Goal: Information Seeking & Learning: Find specific fact

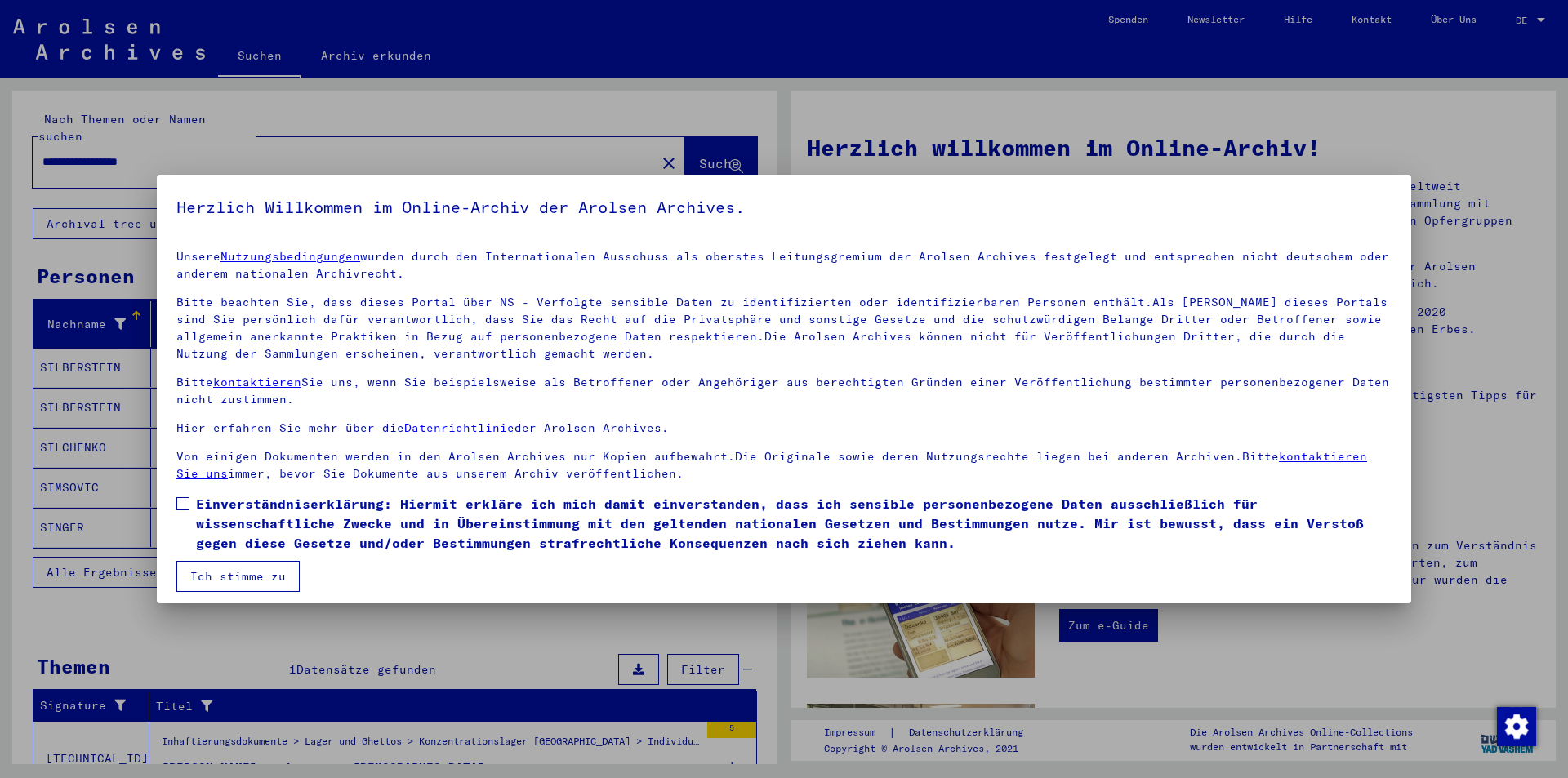
click at [187, 507] on span at bounding box center [183, 504] width 13 height 13
click at [230, 579] on button "Ich stimme zu" at bounding box center [238, 576] width 124 height 31
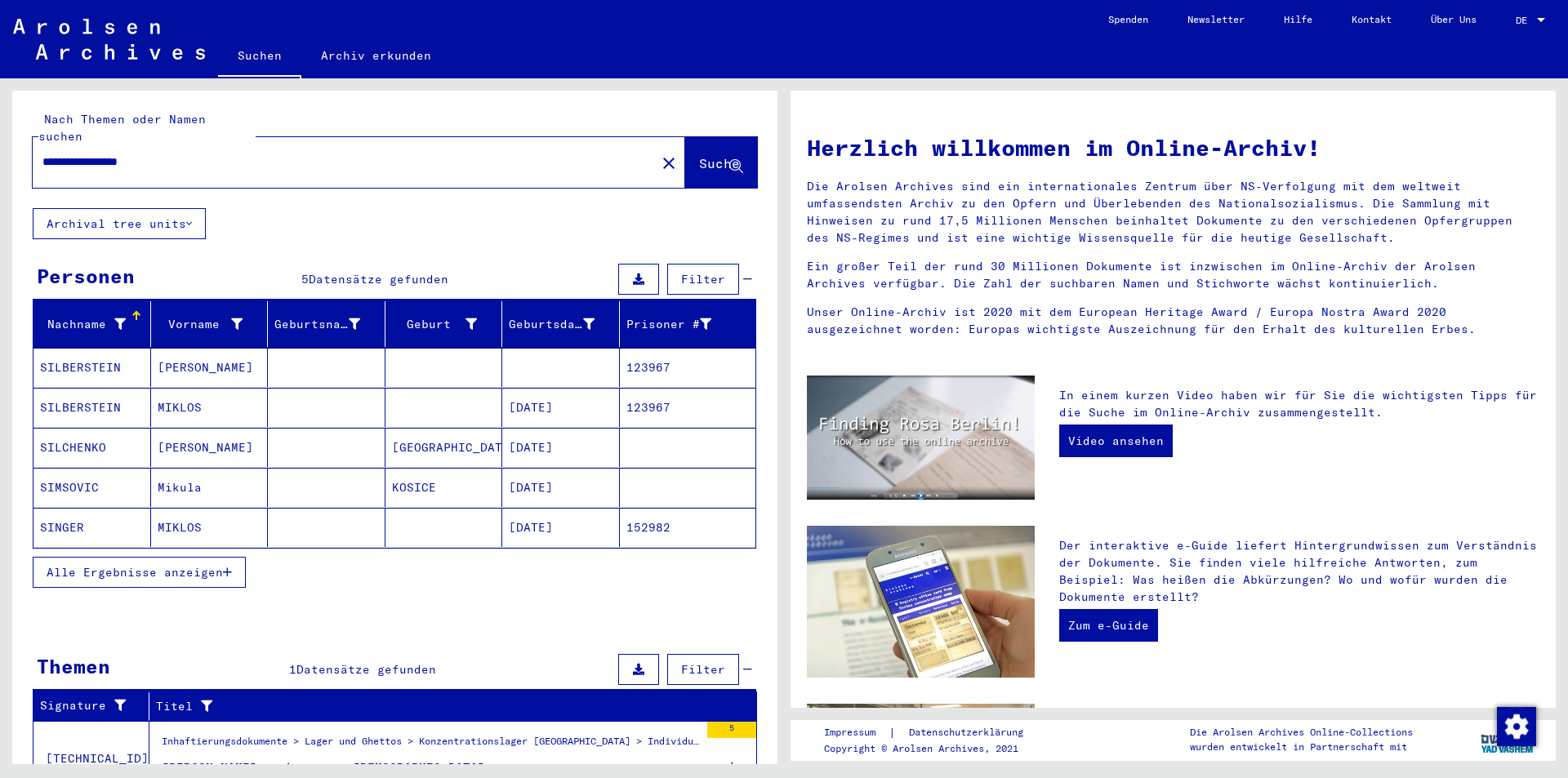
click at [228, 567] on icon "button" at bounding box center [227, 572] width 9 height 11
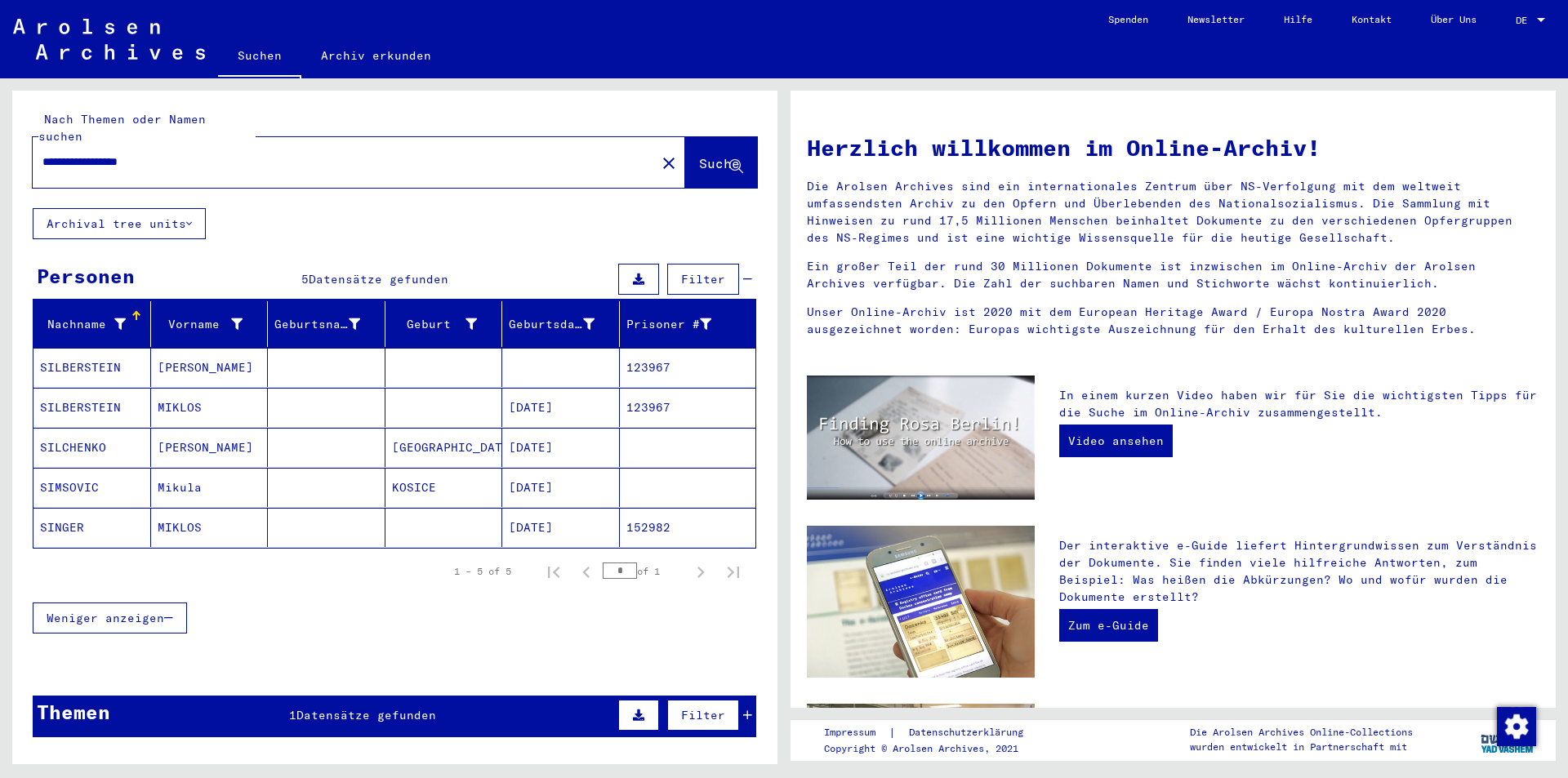
click at [532, 389] on mat-cell "[DATE]" at bounding box center [561, 407] width 118 height 40
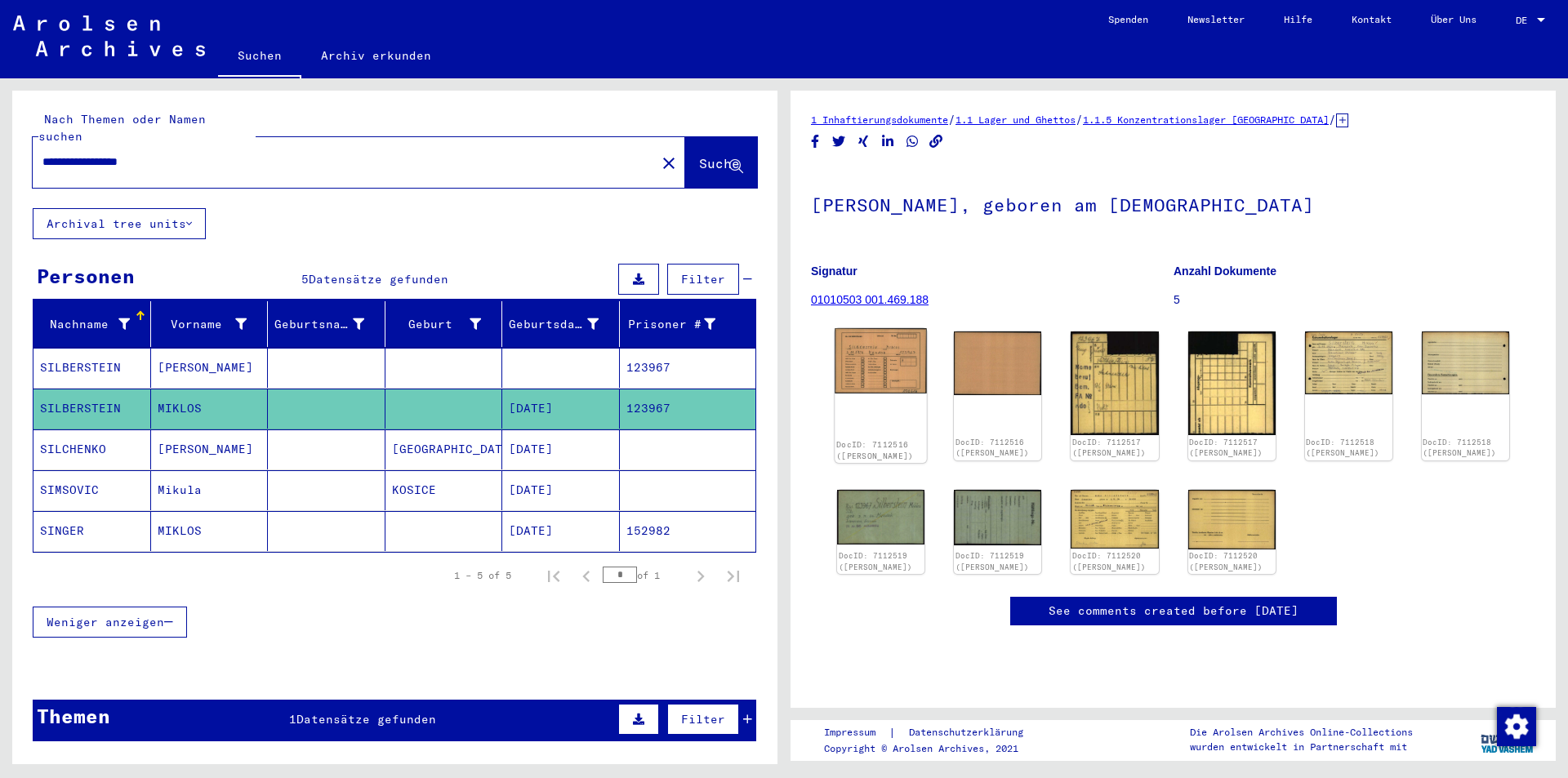
click at [859, 363] on img at bounding box center [881, 360] width 92 height 65
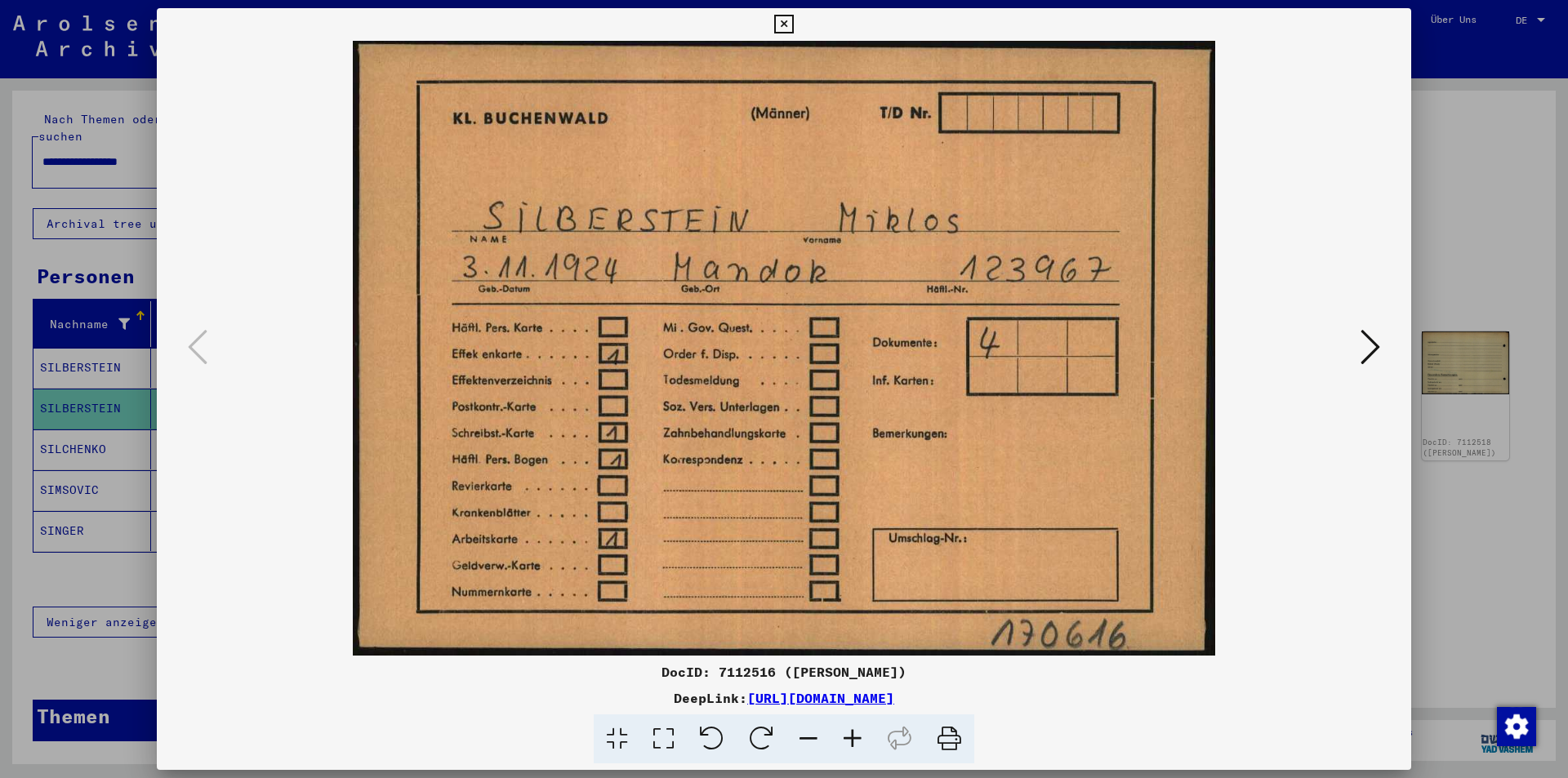
click at [1367, 349] on icon at bounding box center [1371, 347] width 20 height 40
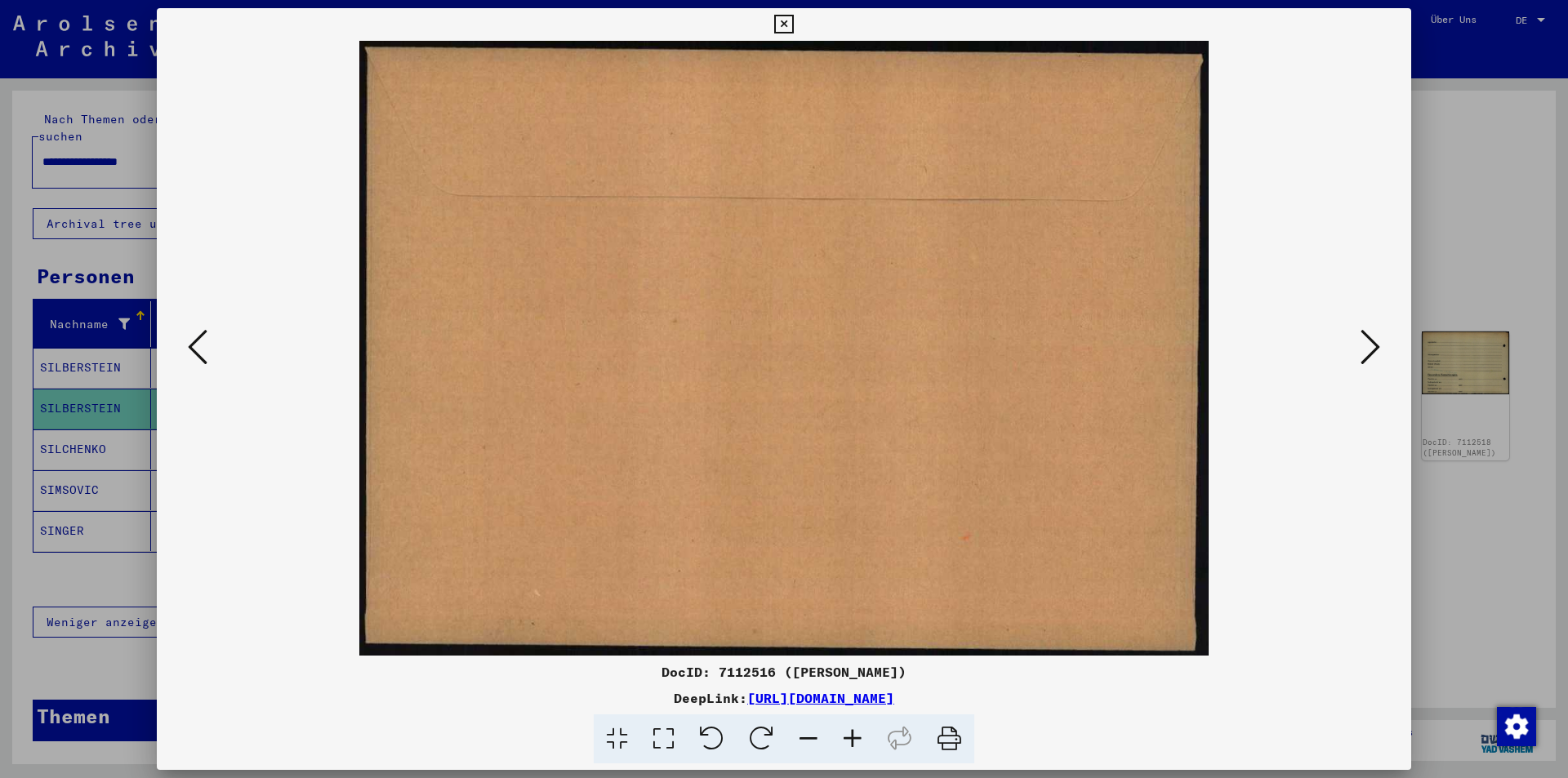
click at [1367, 349] on icon at bounding box center [1371, 347] width 20 height 40
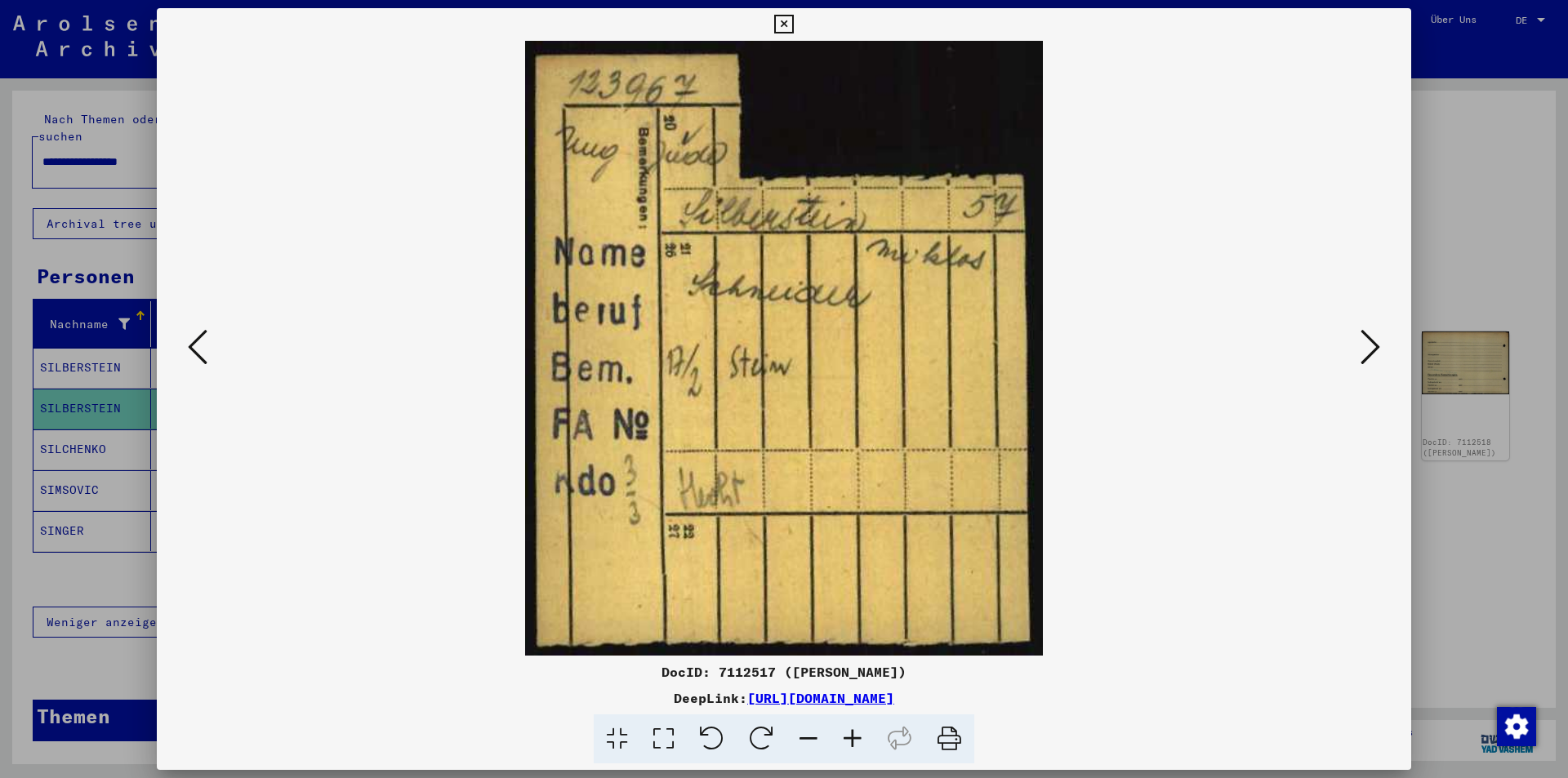
click at [1366, 348] on icon at bounding box center [1371, 347] width 20 height 40
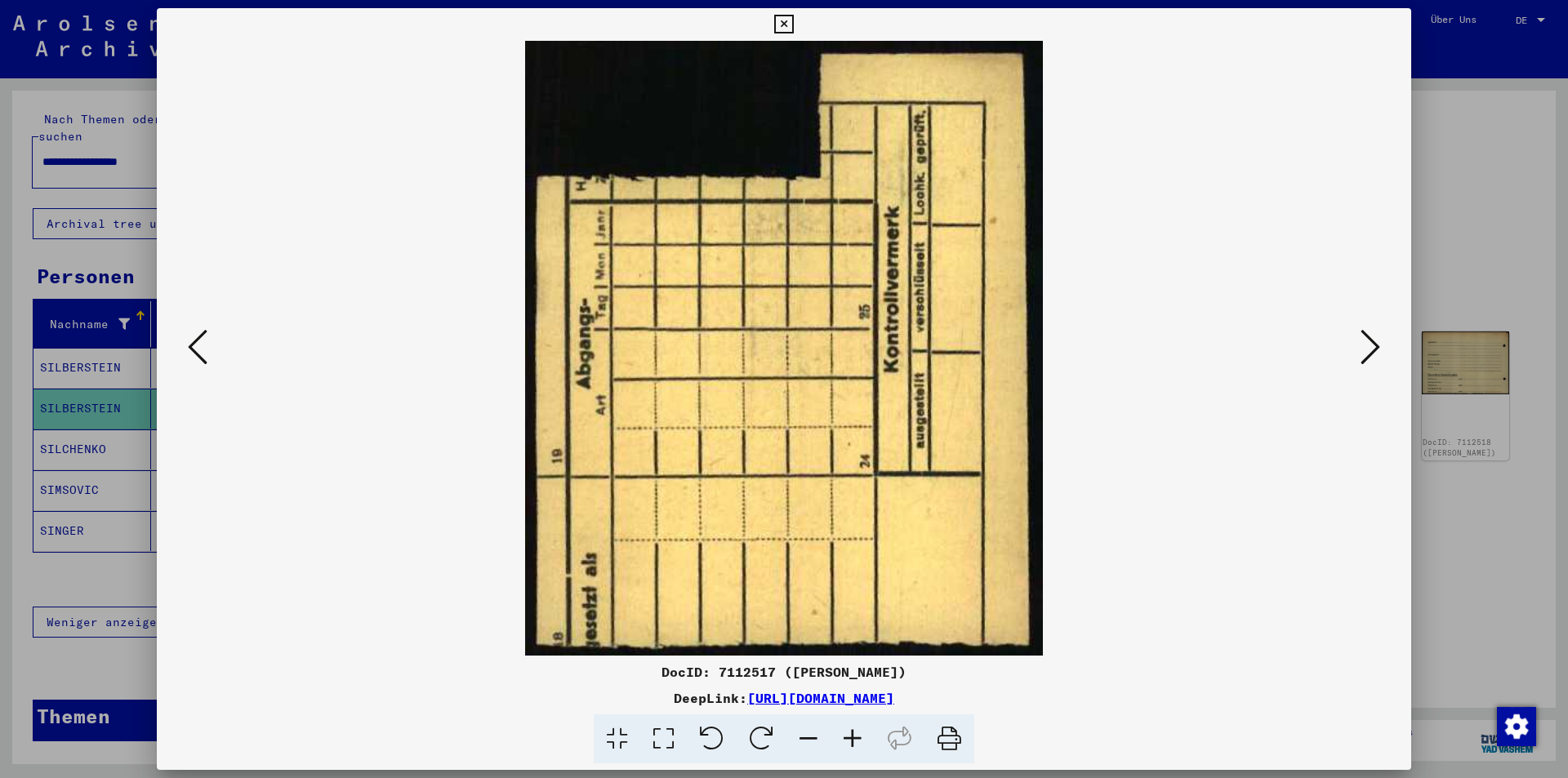
click at [1364, 348] on icon at bounding box center [1371, 347] width 20 height 40
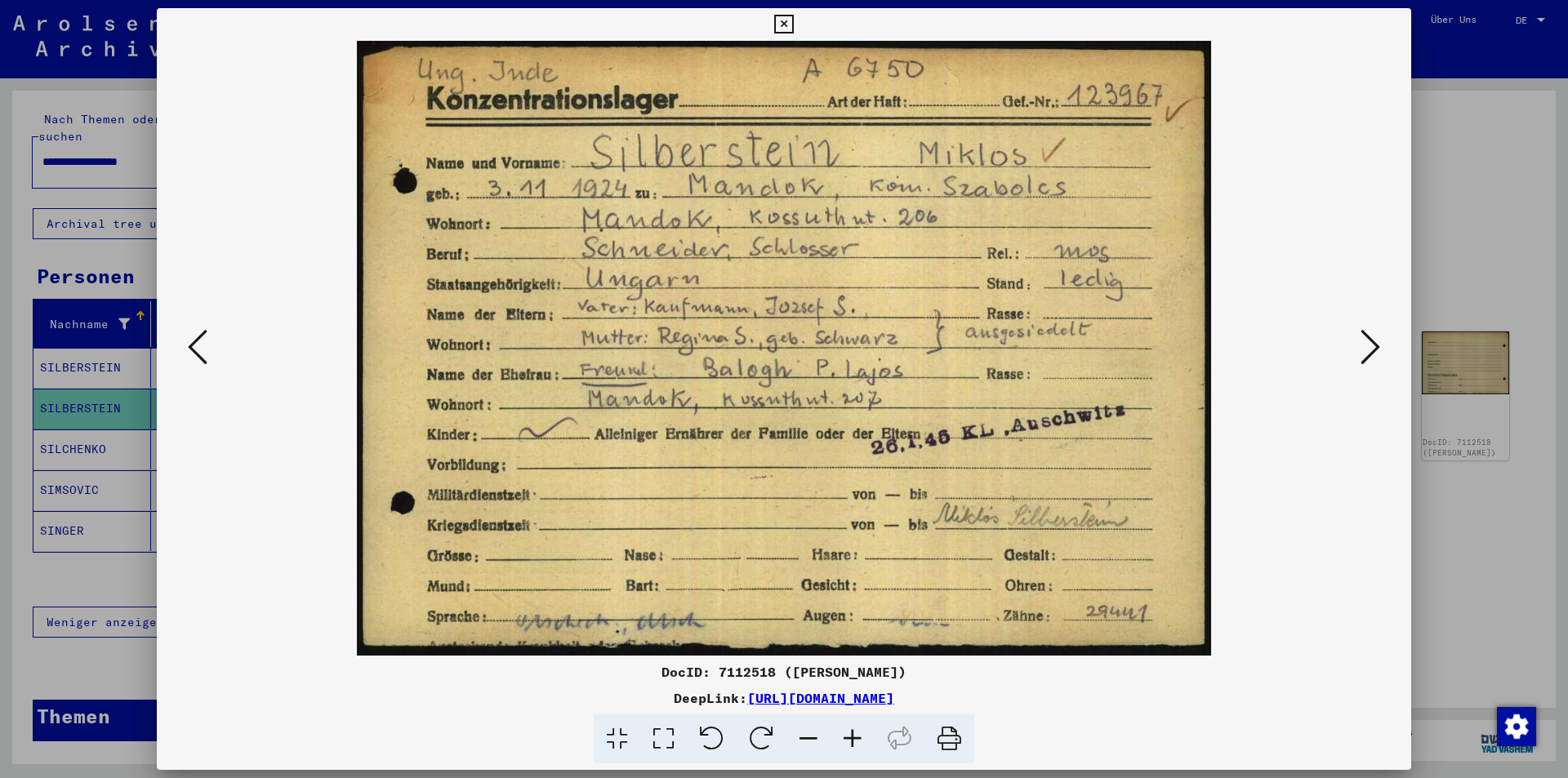
click at [1375, 338] on icon at bounding box center [1371, 347] width 20 height 40
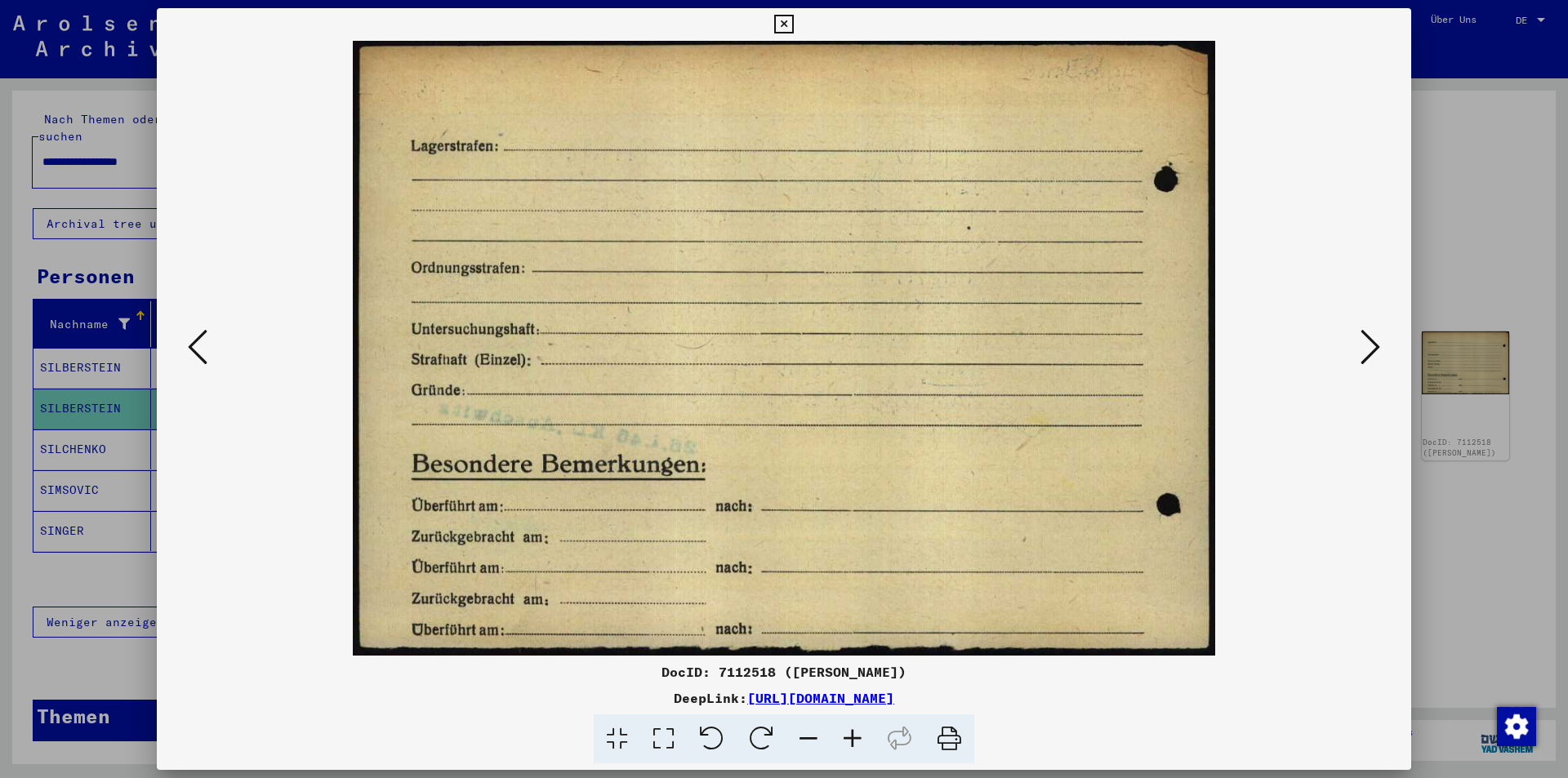
click at [1375, 338] on icon at bounding box center [1371, 347] width 20 height 40
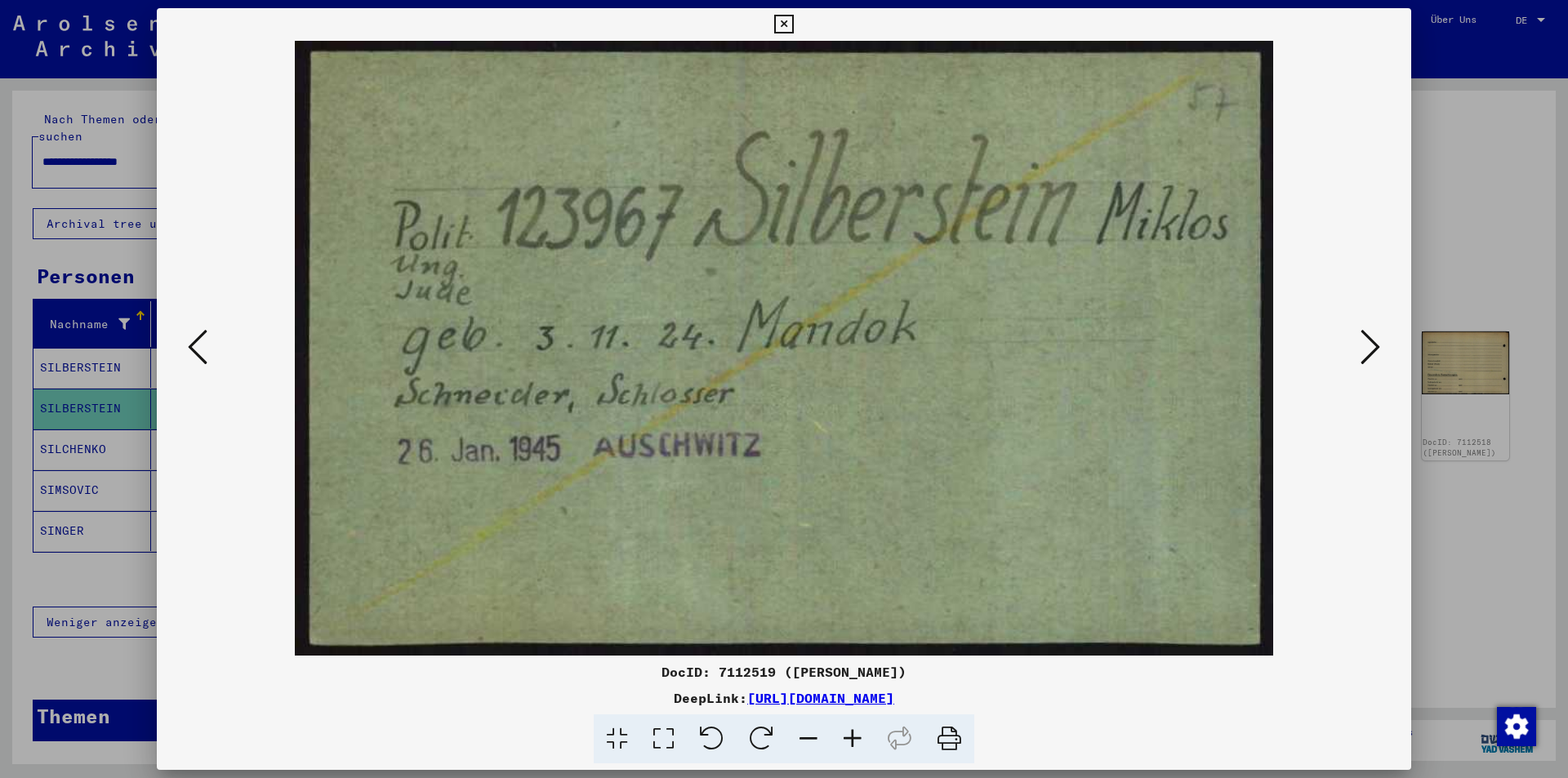
click at [1375, 338] on icon at bounding box center [1371, 347] width 20 height 40
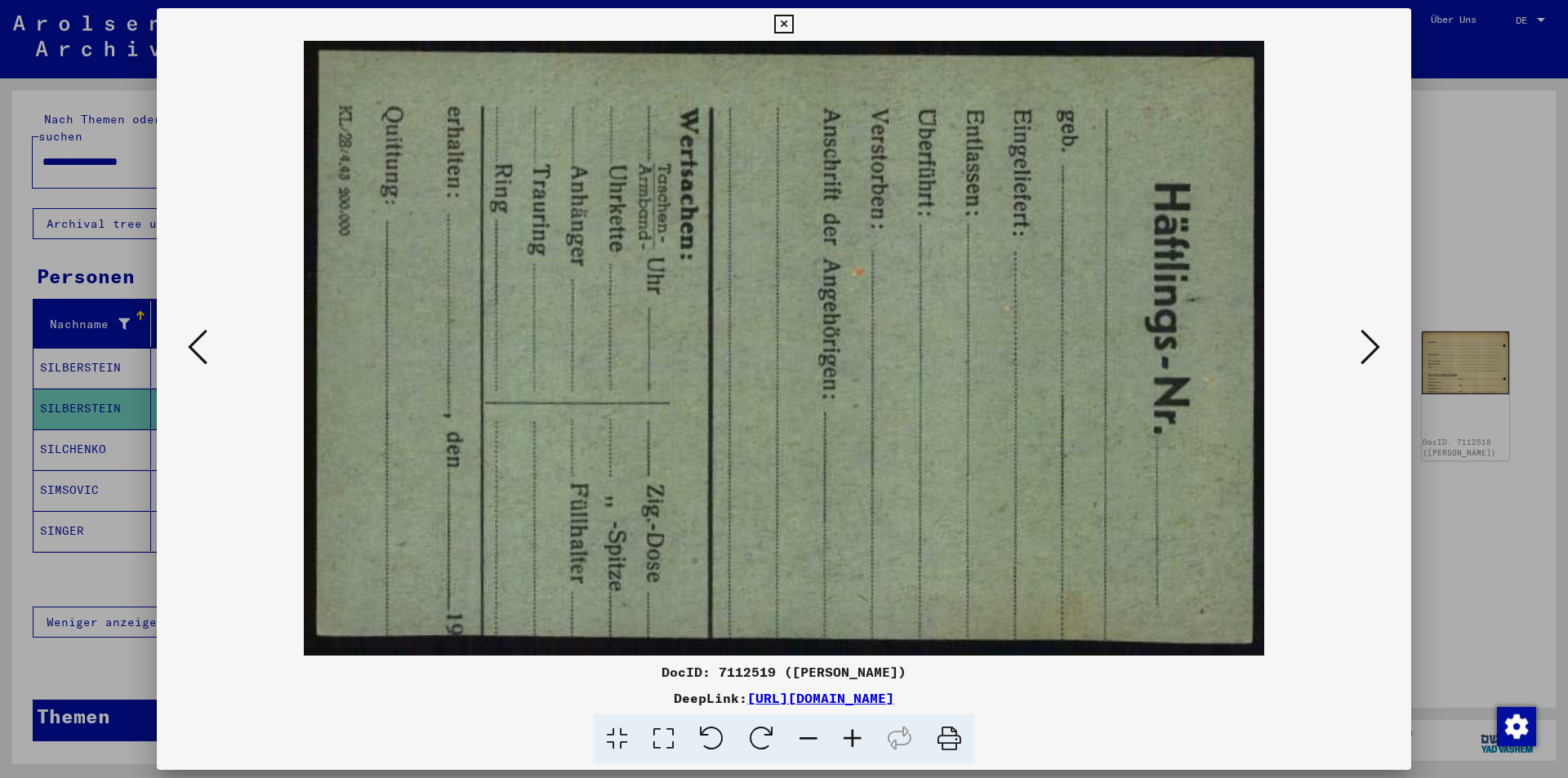
click at [1375, 338] on icon at bounding box center [1371, 347] width 20 height 40
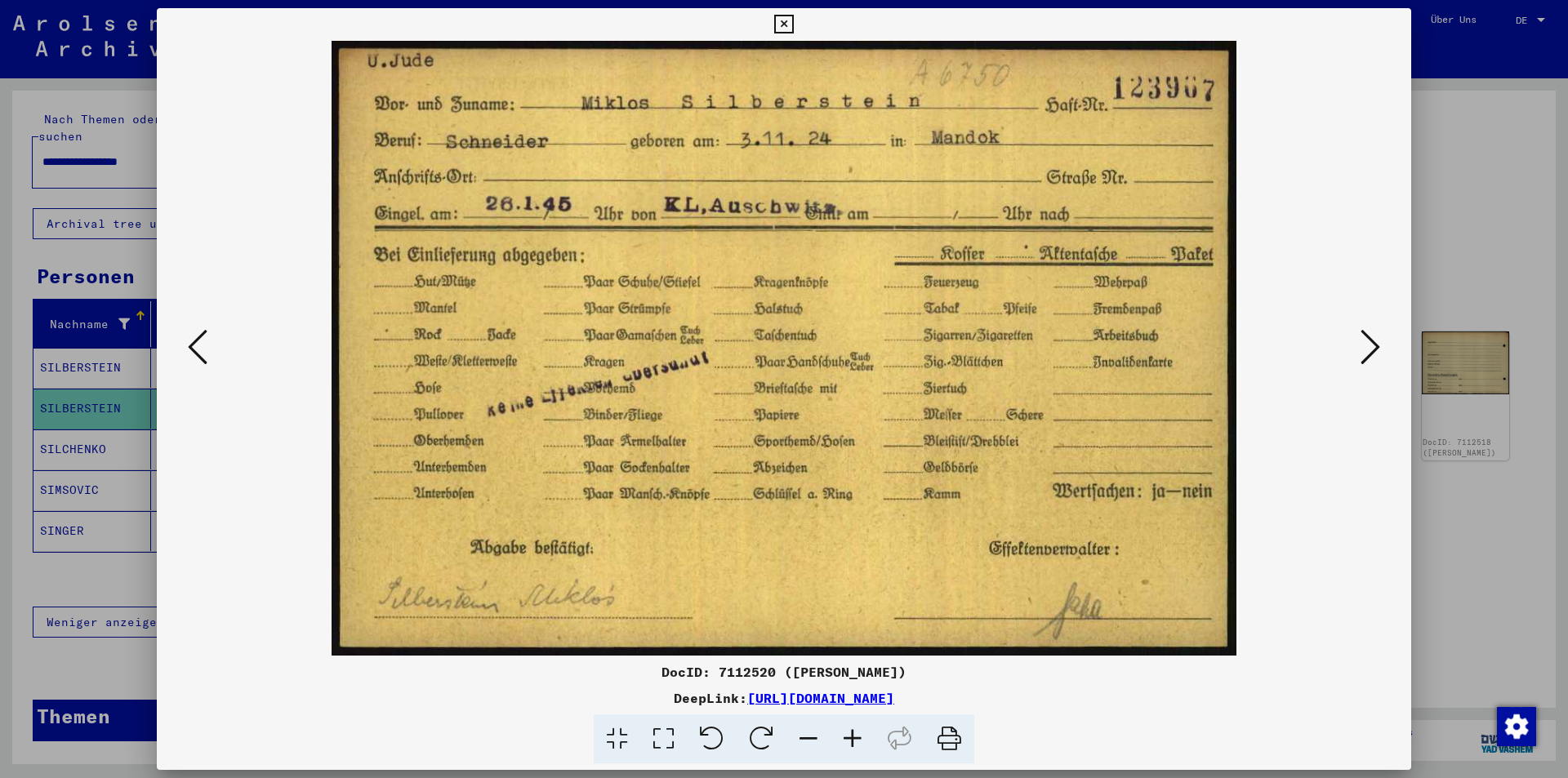
click at [53, 521] on div at bounding box center [784, 389] width 1568 height 778
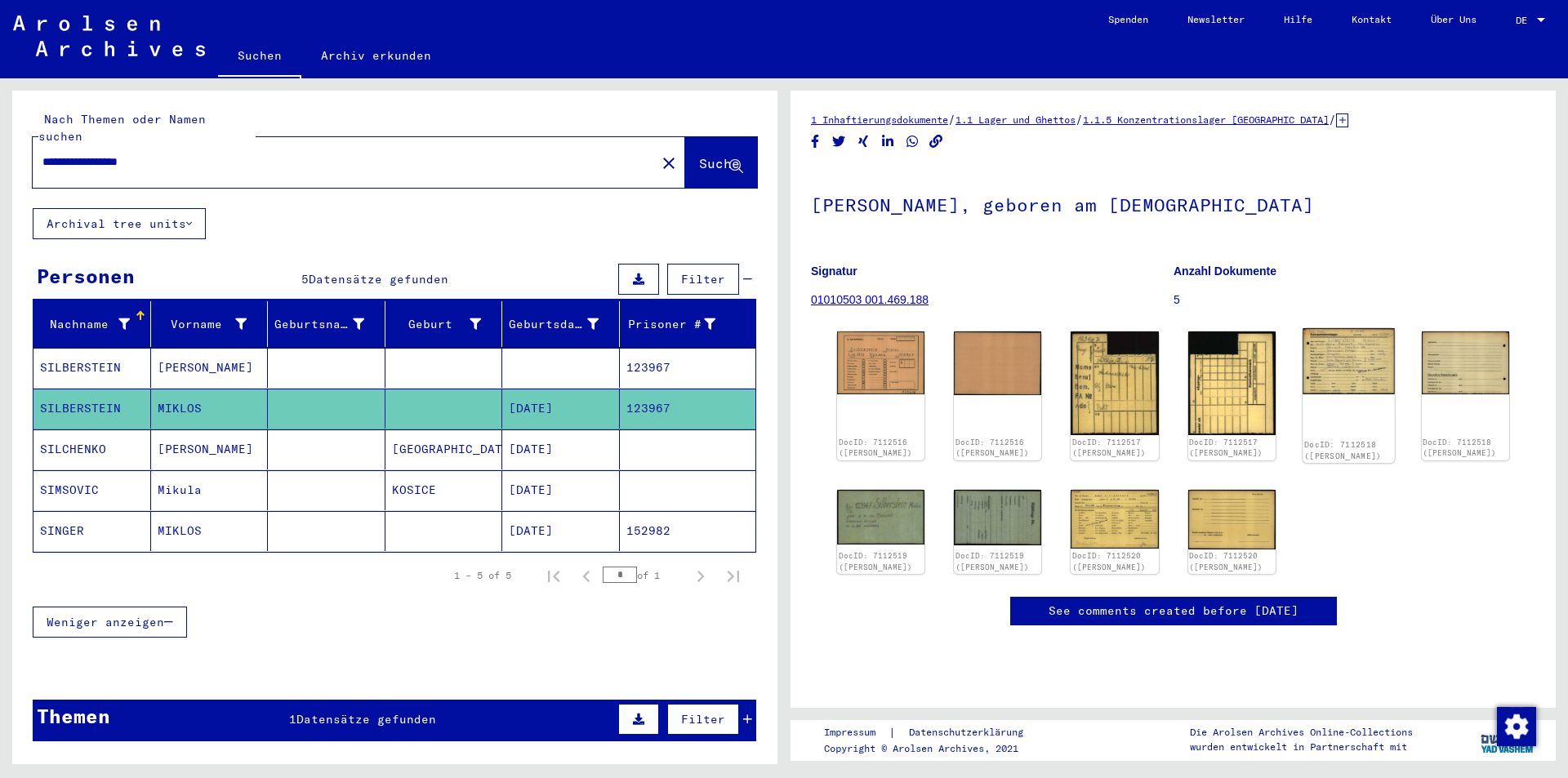
click at [1350, 382] on img at bounding box center [1349, 361] width 92 height 66
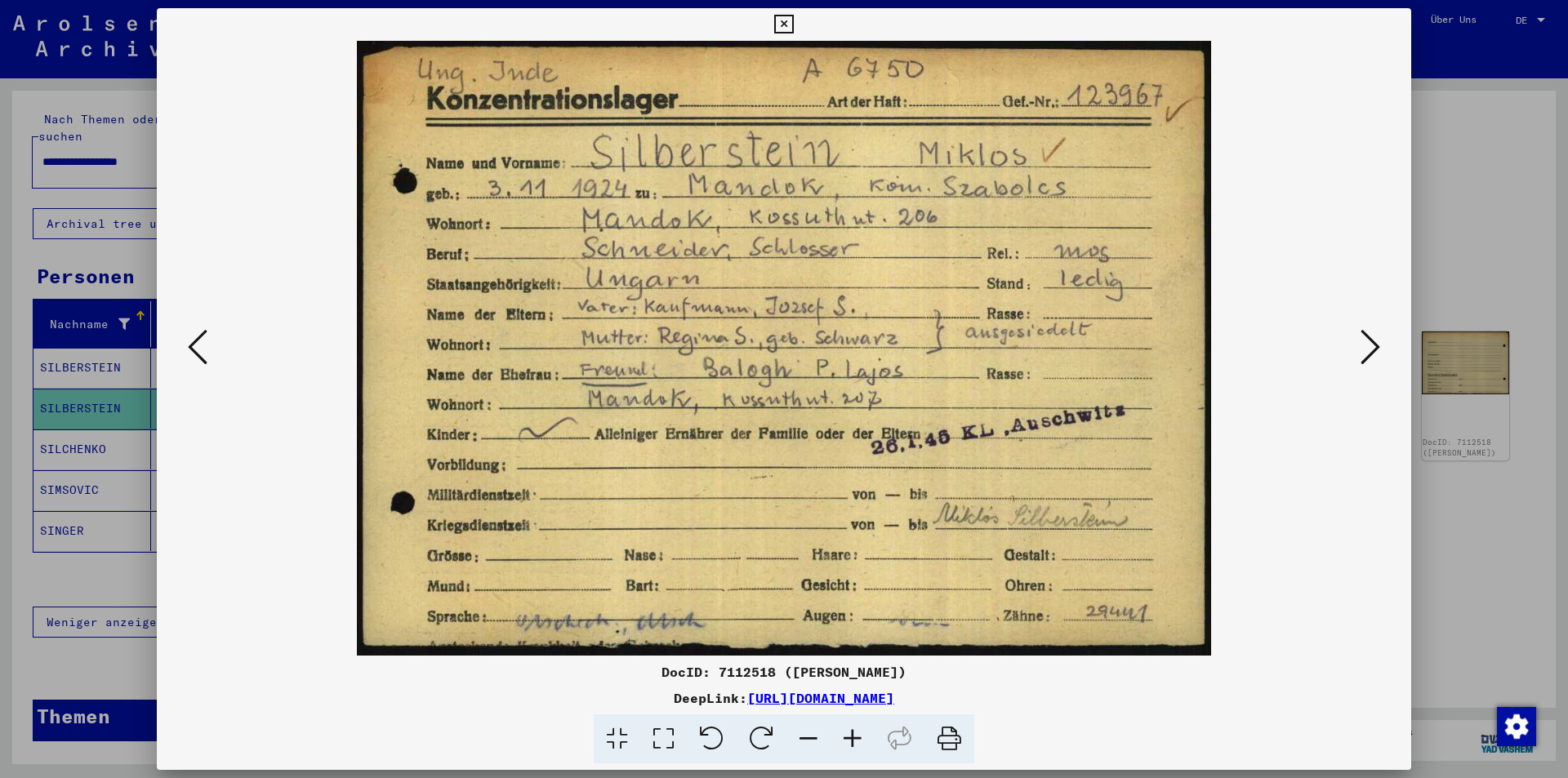
click at [1376, 335] on icon at bounding box center [1371, 347] width 20 height 40
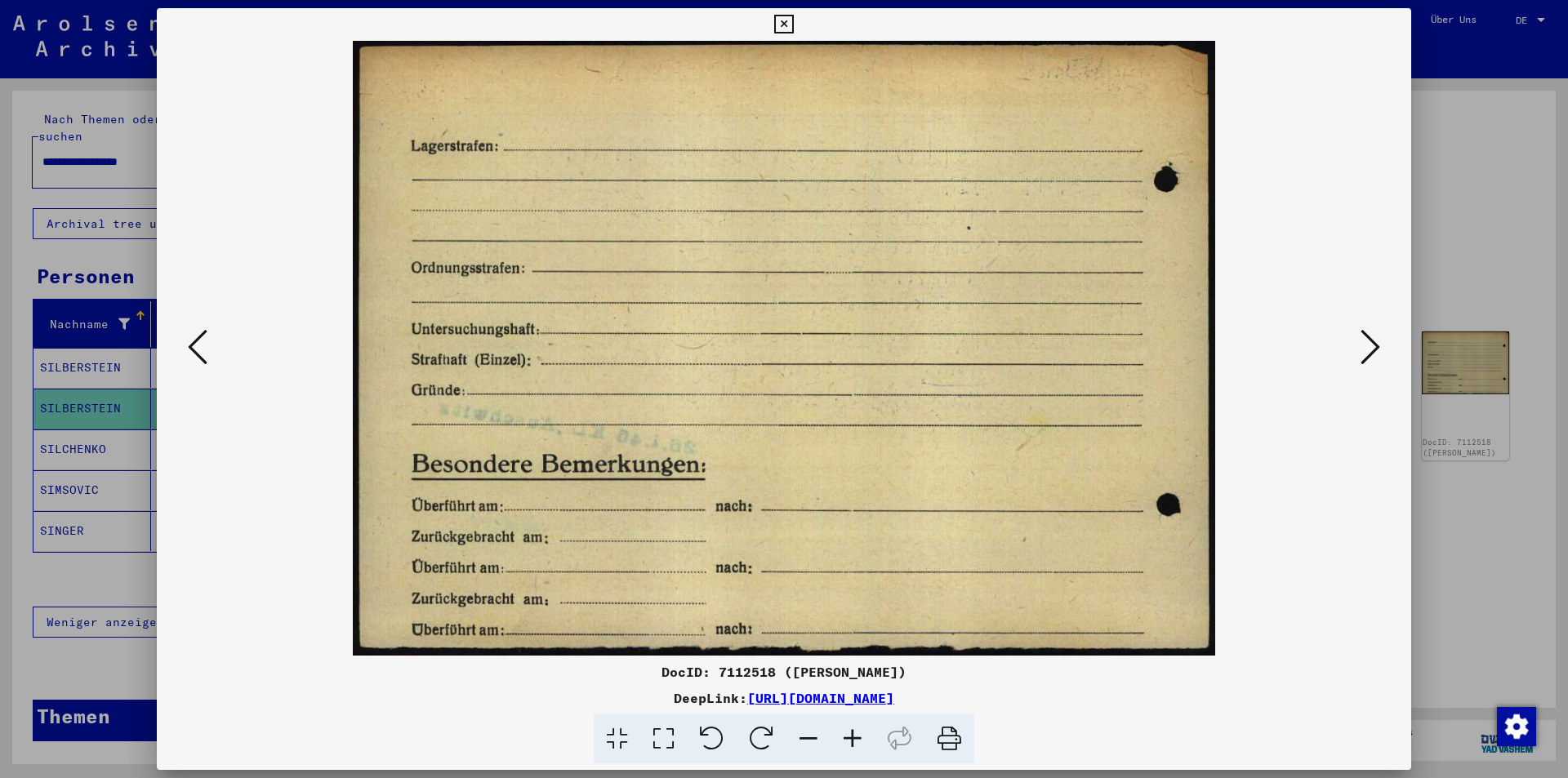
click at [1376, 335] on icon at bounding box center [1371, 347] width 20 height 40
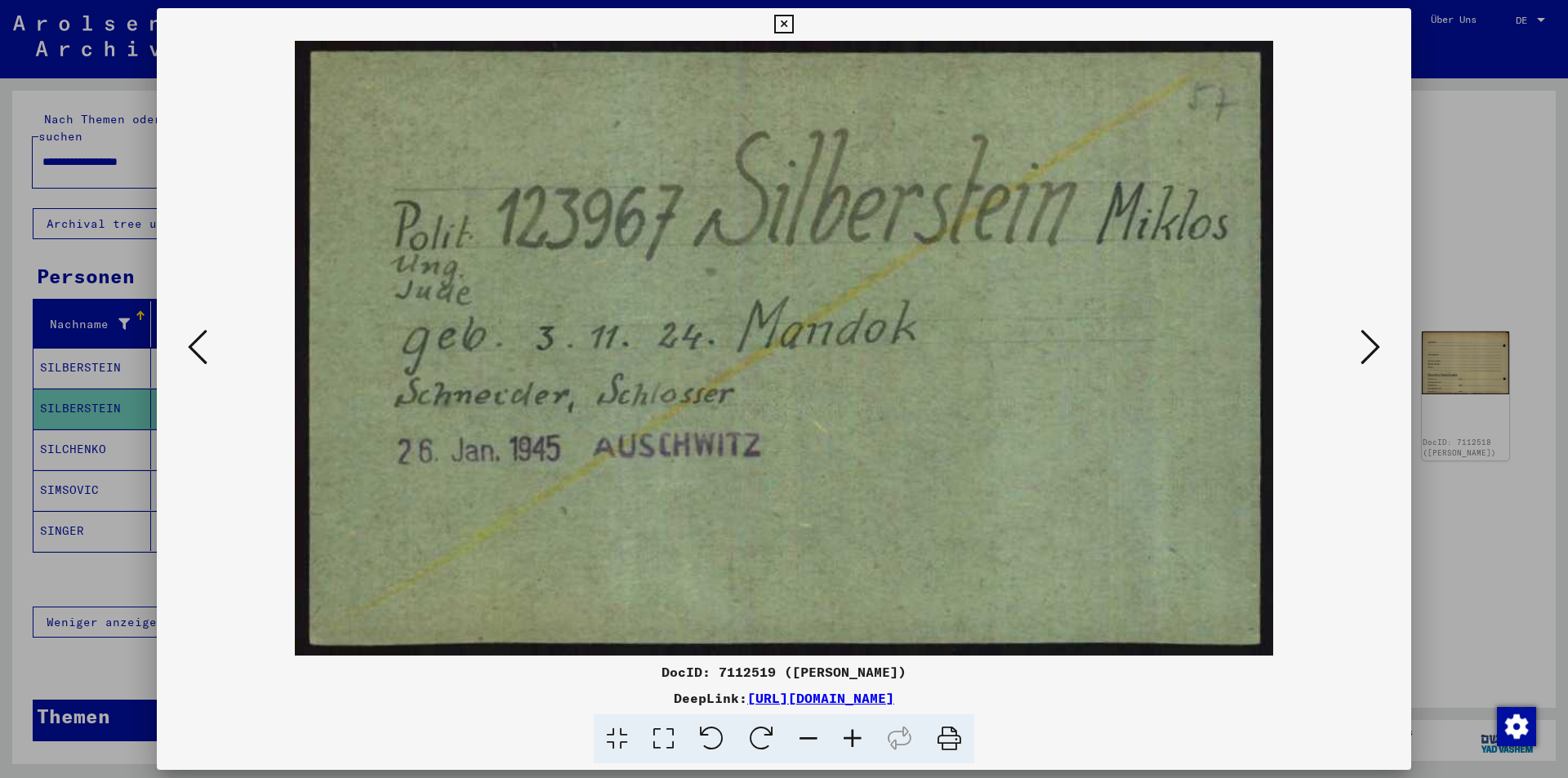
click at [1376, 335] on icon at bounding box center [1371, 347] width 20 height 40
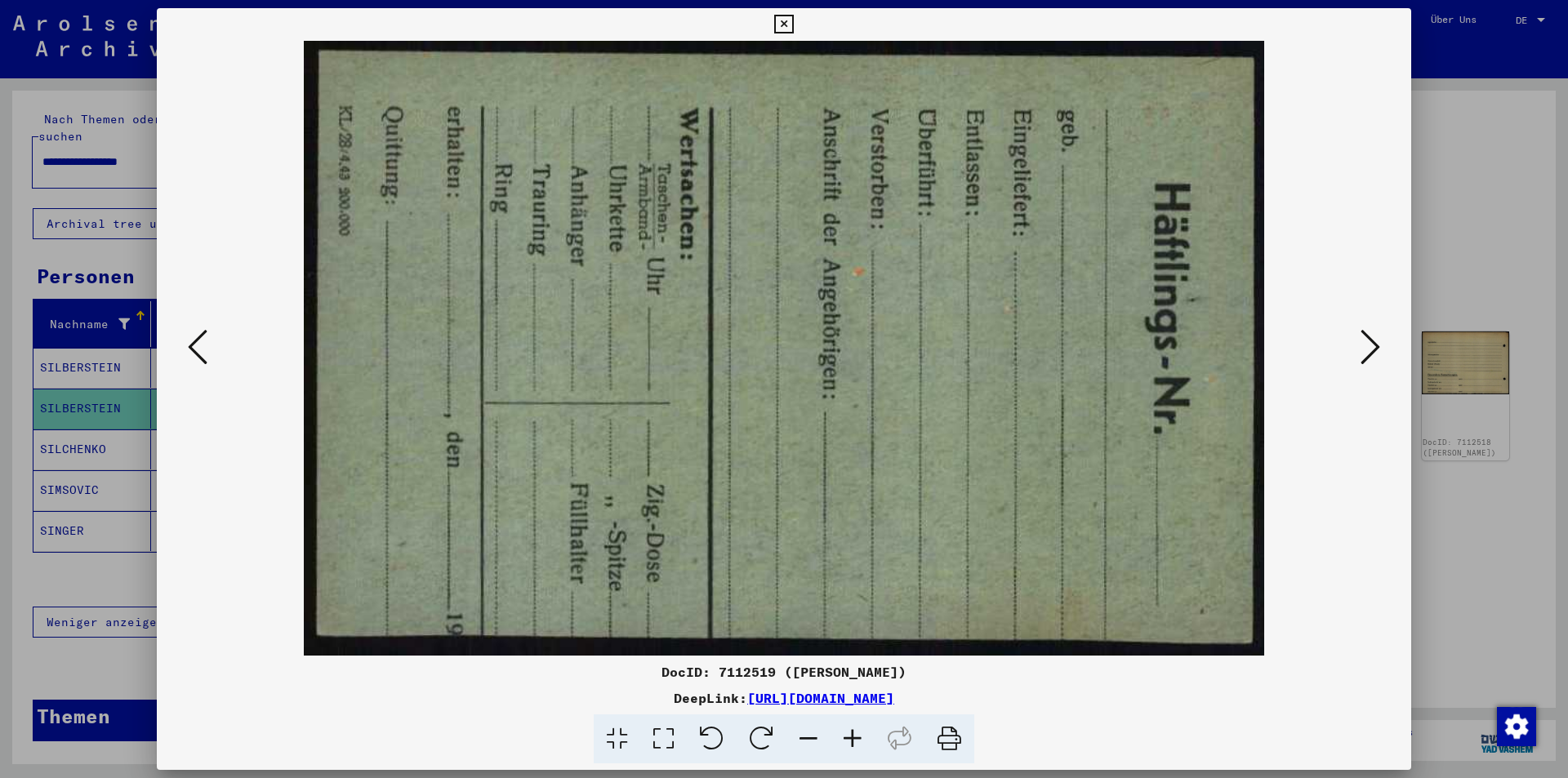
click at [1376, 335] on icon at bounding box center [1371, 347] width 20 height 40
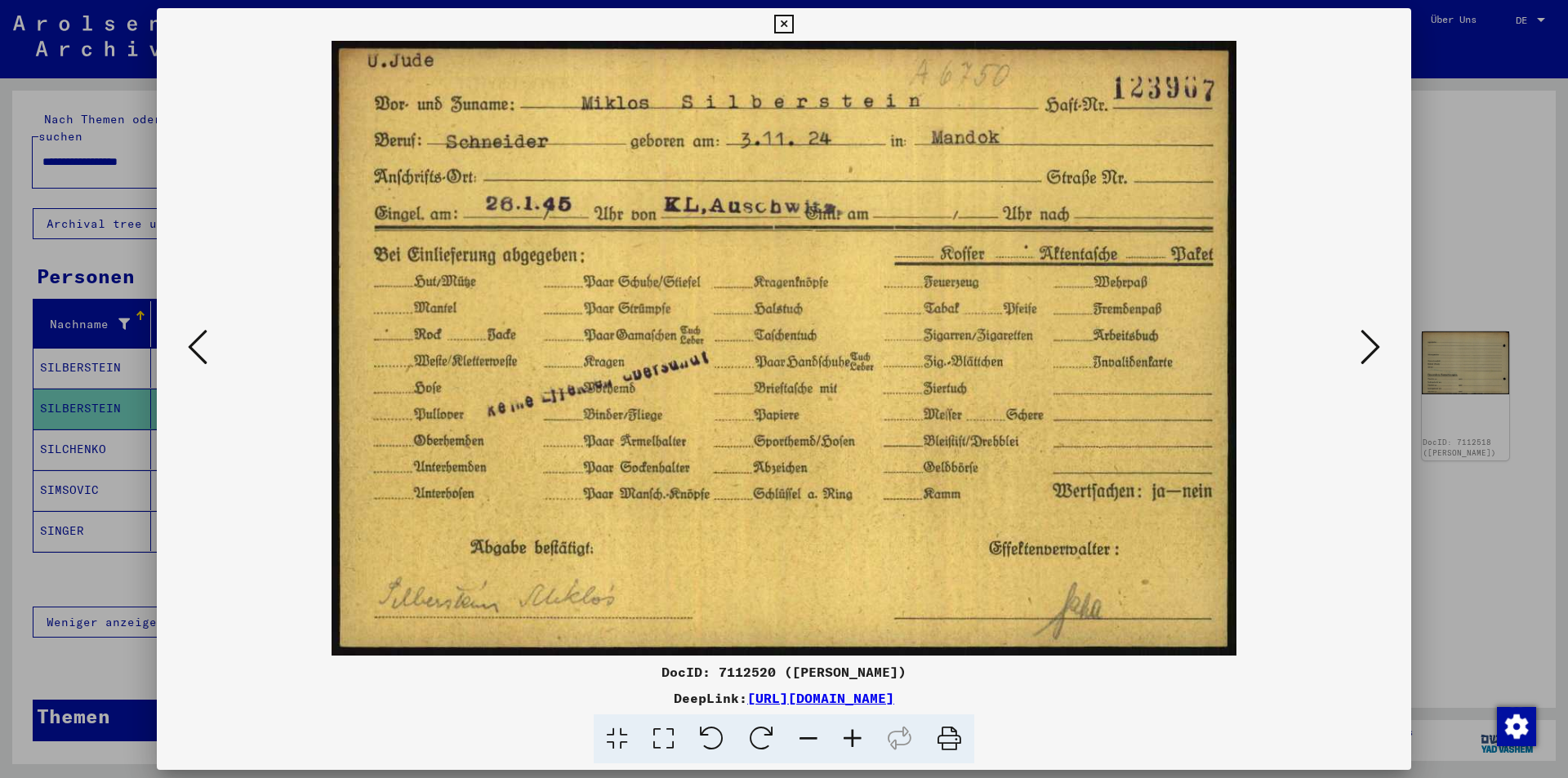
click at [1376, 335] on icon at bounding box center [1371, 347] width 20 height 40
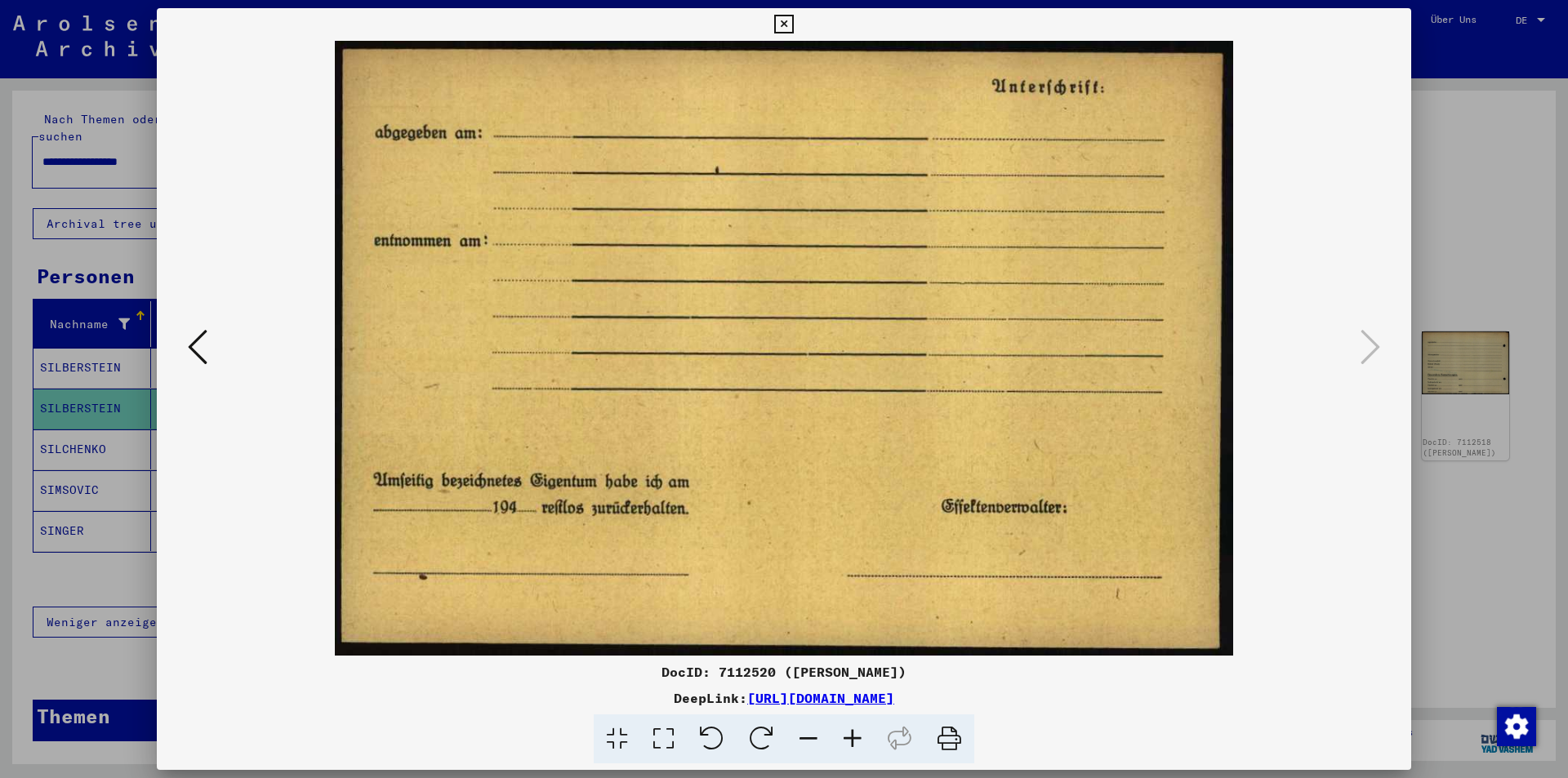
click at [202, 355] on icon at bounding box center [197, 347] width 20 height 40
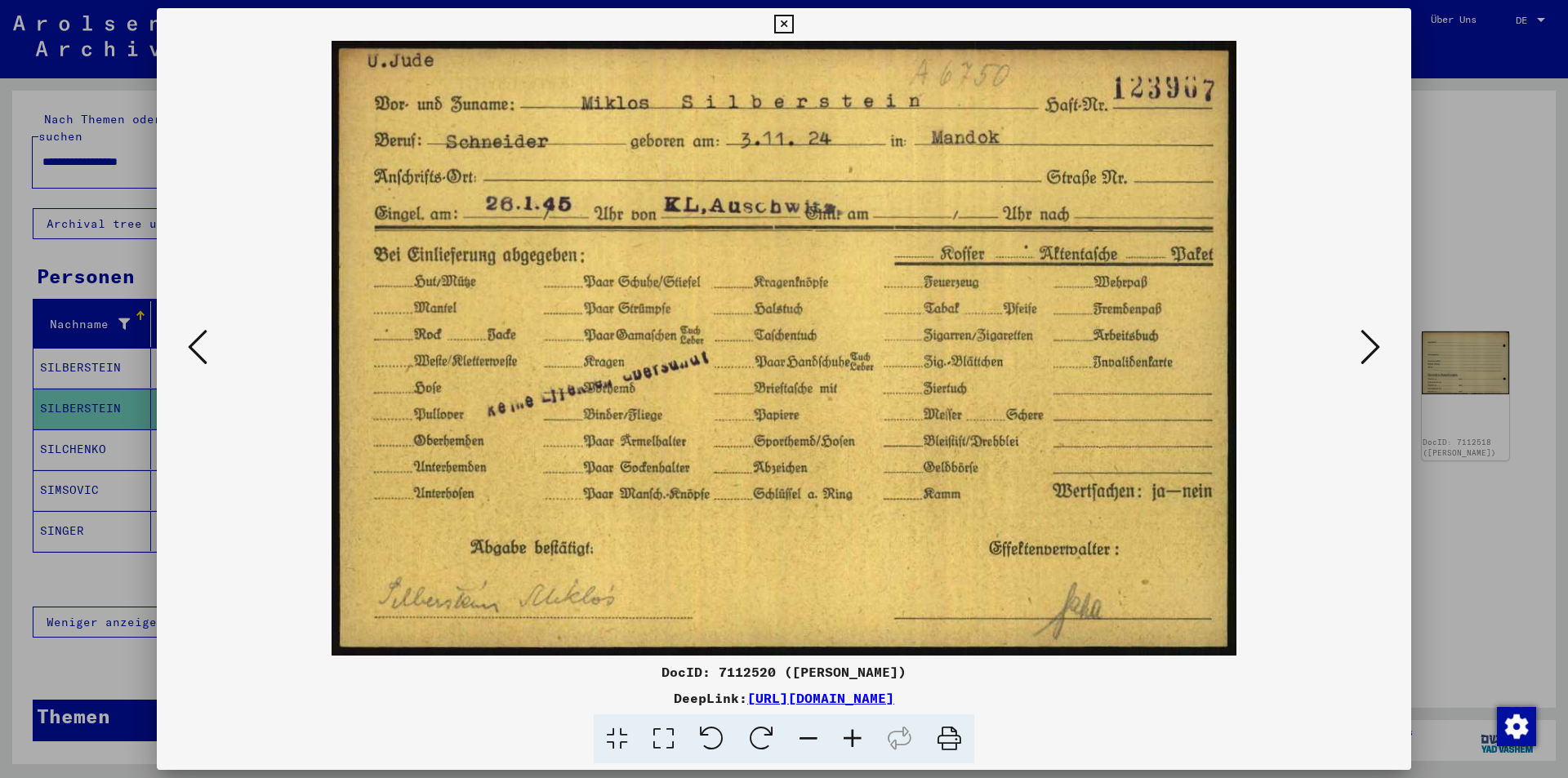
click at [203, 354] on icon at bounding box center [197, 347] width 20 height 40
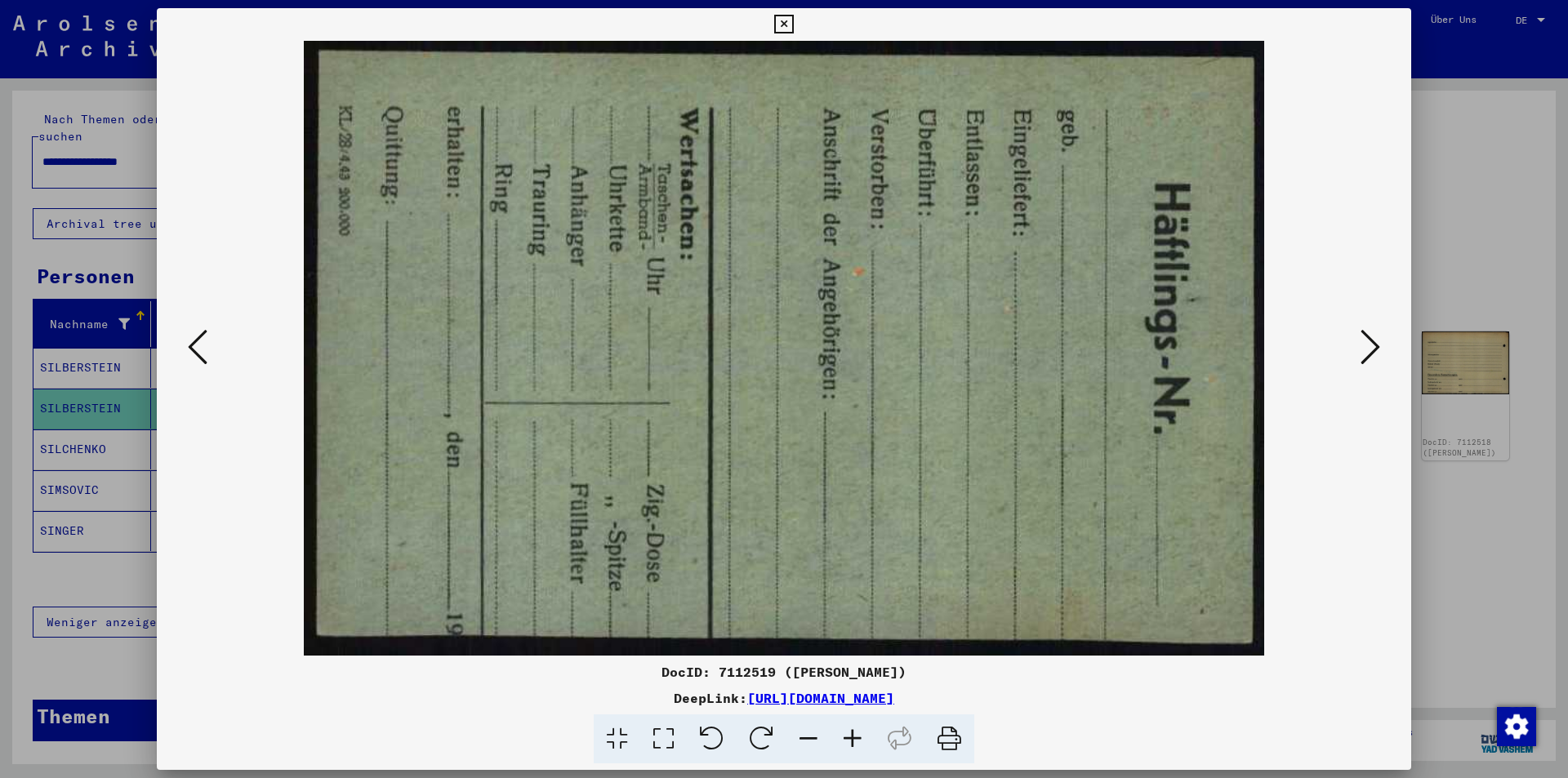
click at [203, 354] on icon at bounding box center [197, 347] width 20 height 40
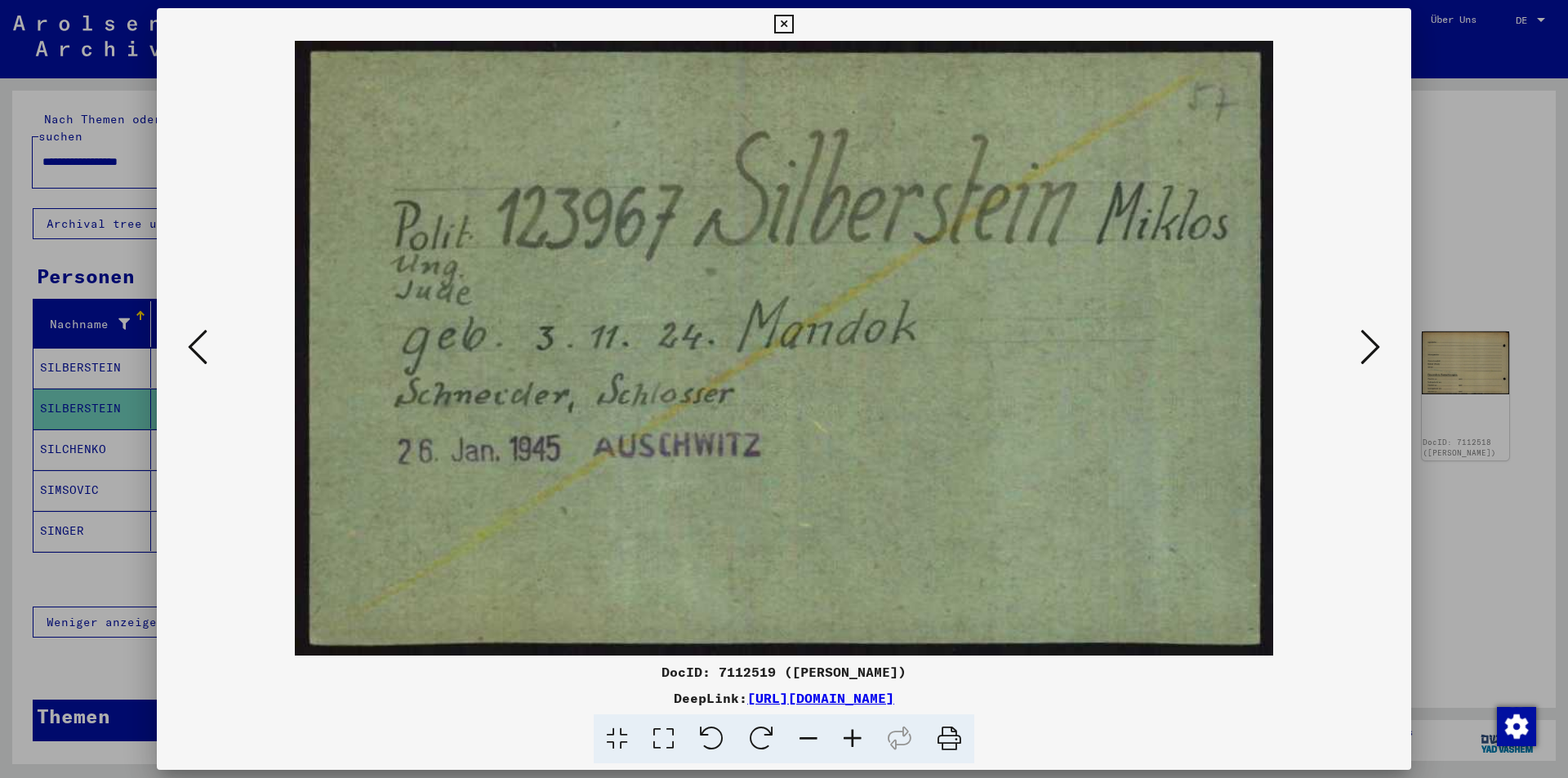
click at [203, 354] on icon at bounding box center [197, 347] width 20 height 40
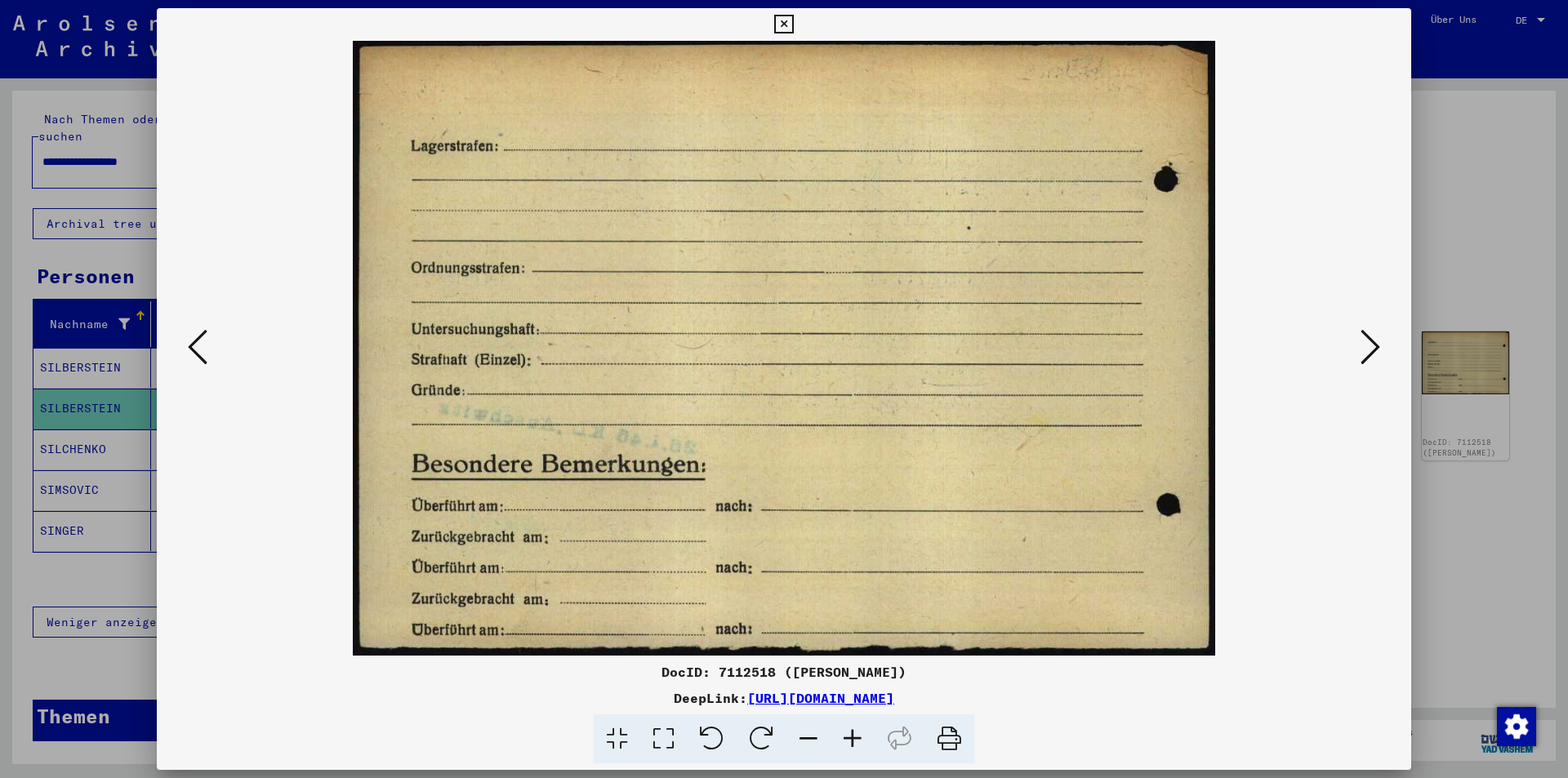
click at [203, 354] on icon at bounding box center [197, 347] width 20 height 40
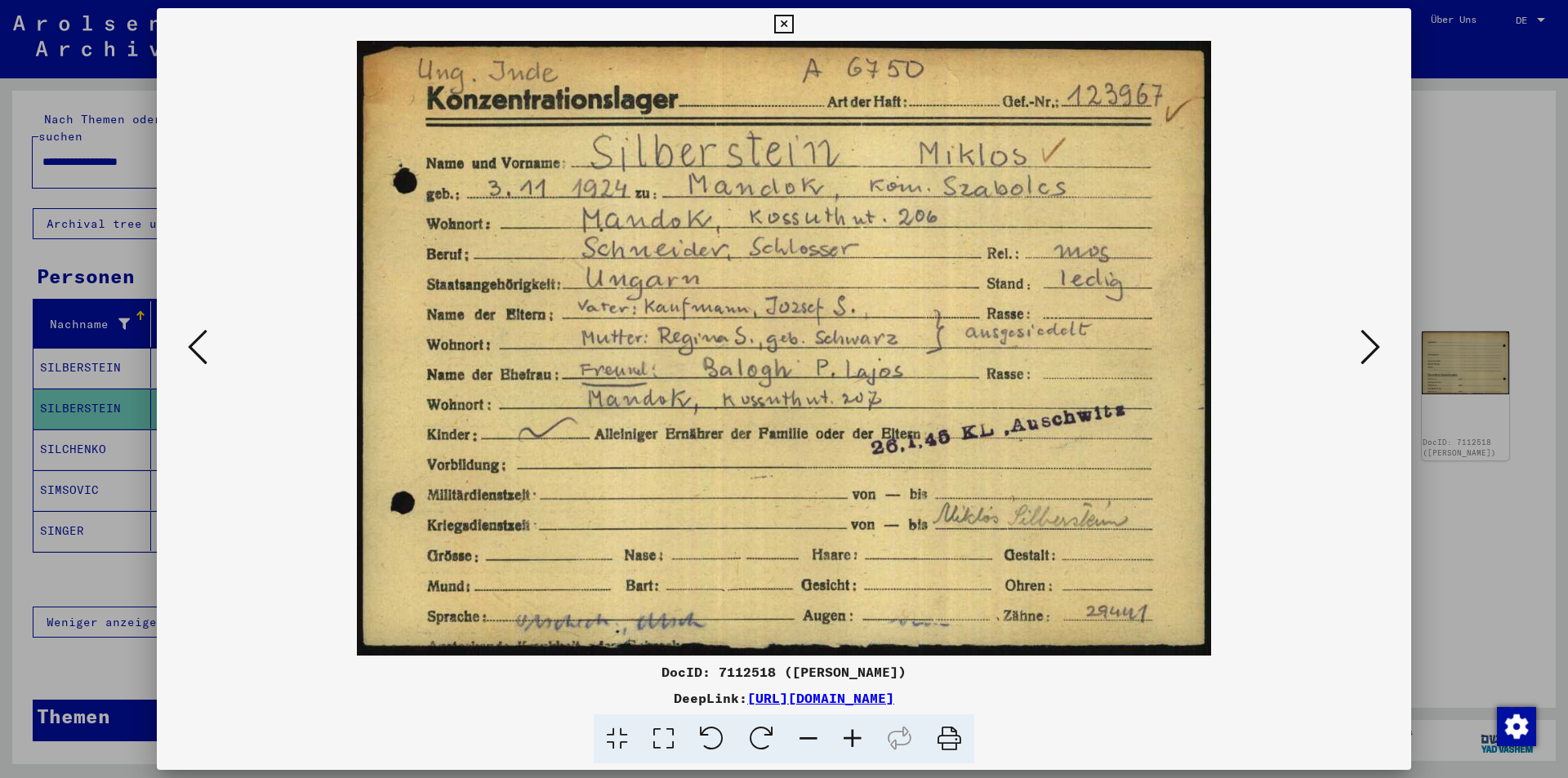
click at [203, 354] on icon at bounding box center [197, 347] width 20 height 40
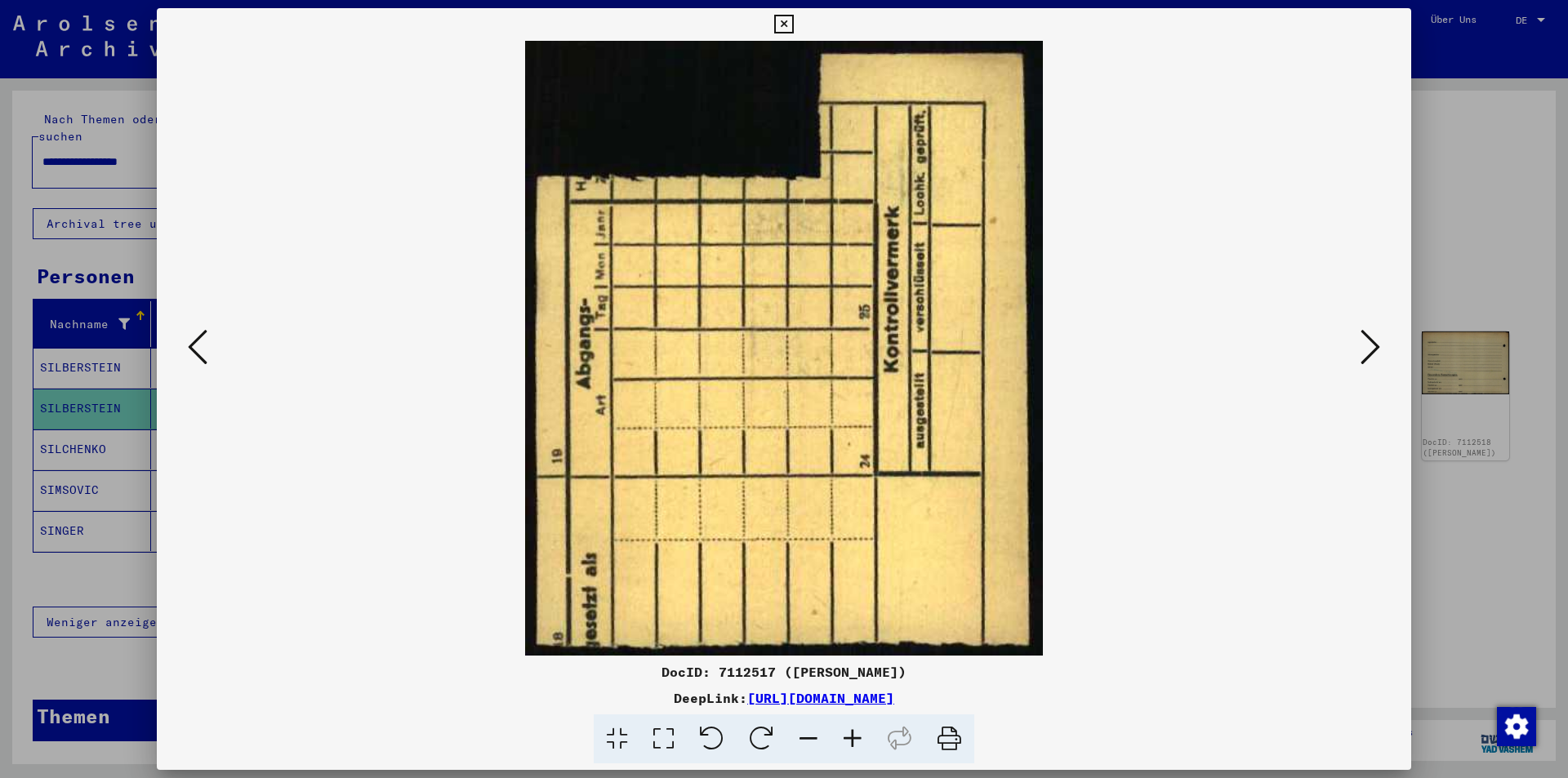
click at [1377, 344] on icon at bounding box center [1371, 347] width 20 height 40
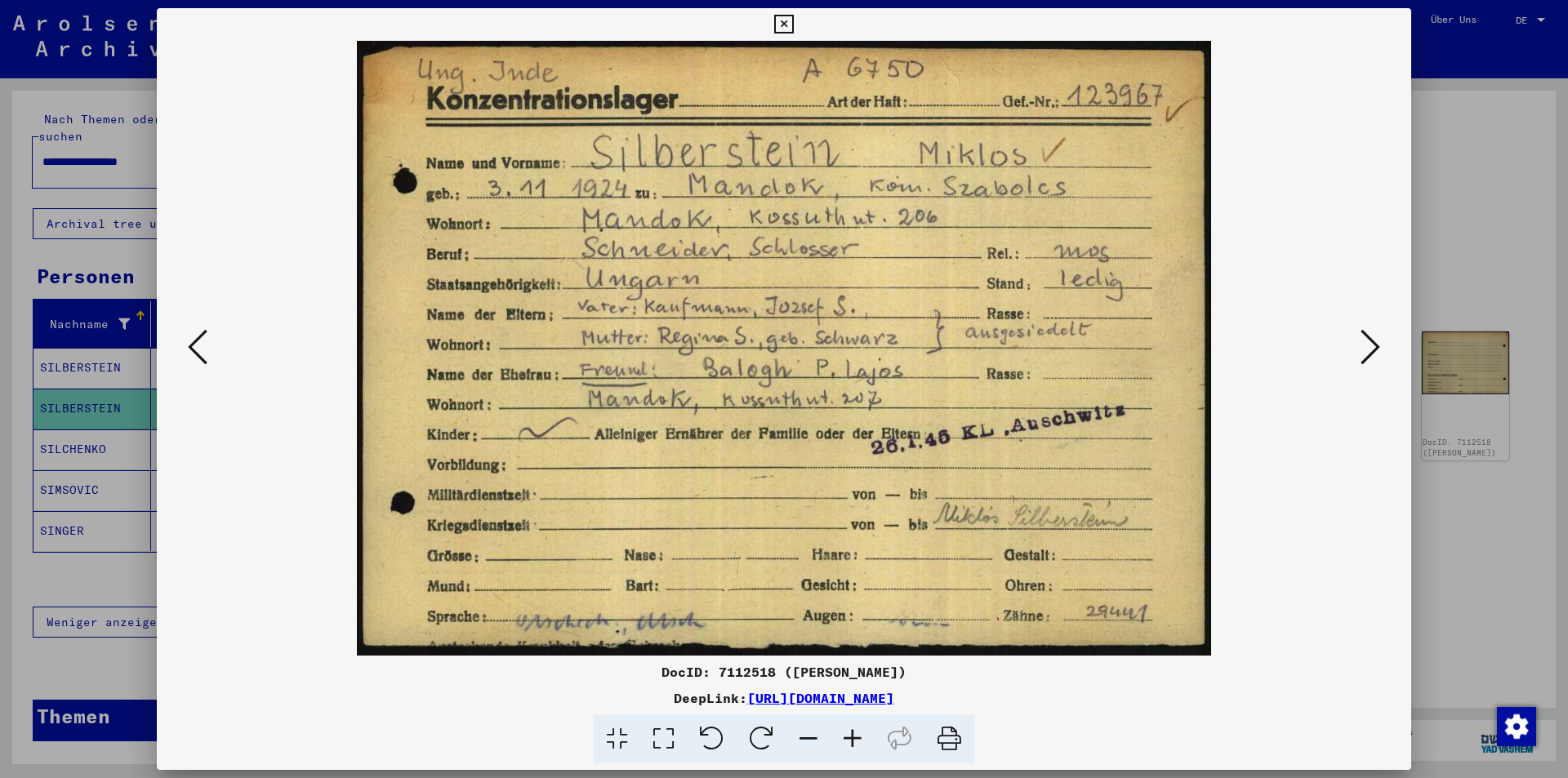
click at [785, 20] on icon at bounding box center [784, 25] width 19 height 20
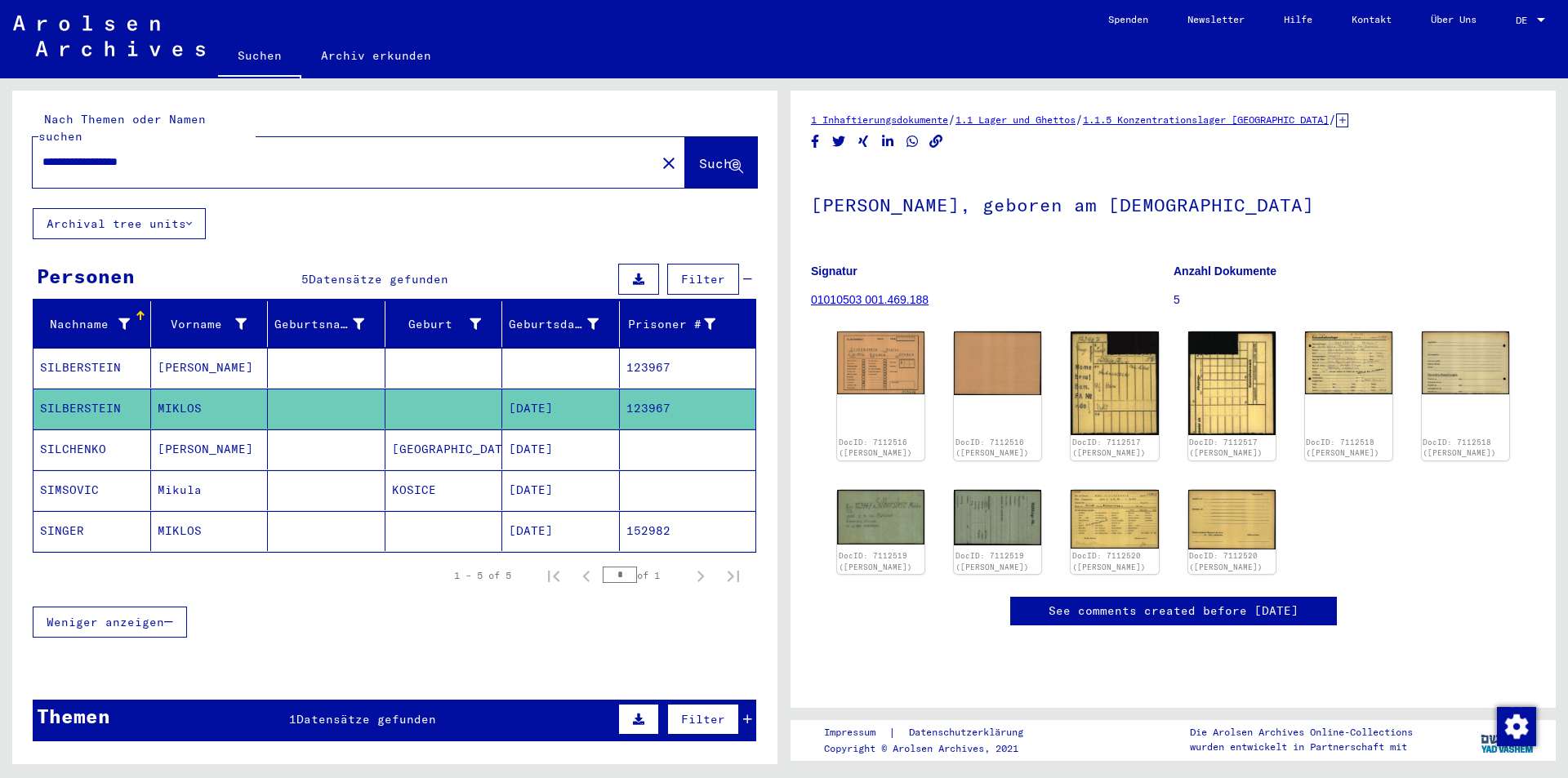
drag, startPoint x: 167, startPoint y: 145, endPoint x: 105, endPoint y: 129, distance: 64.0
click at [127, 154] on input "**********" at bounding box center [344, 162] width 604 height 17
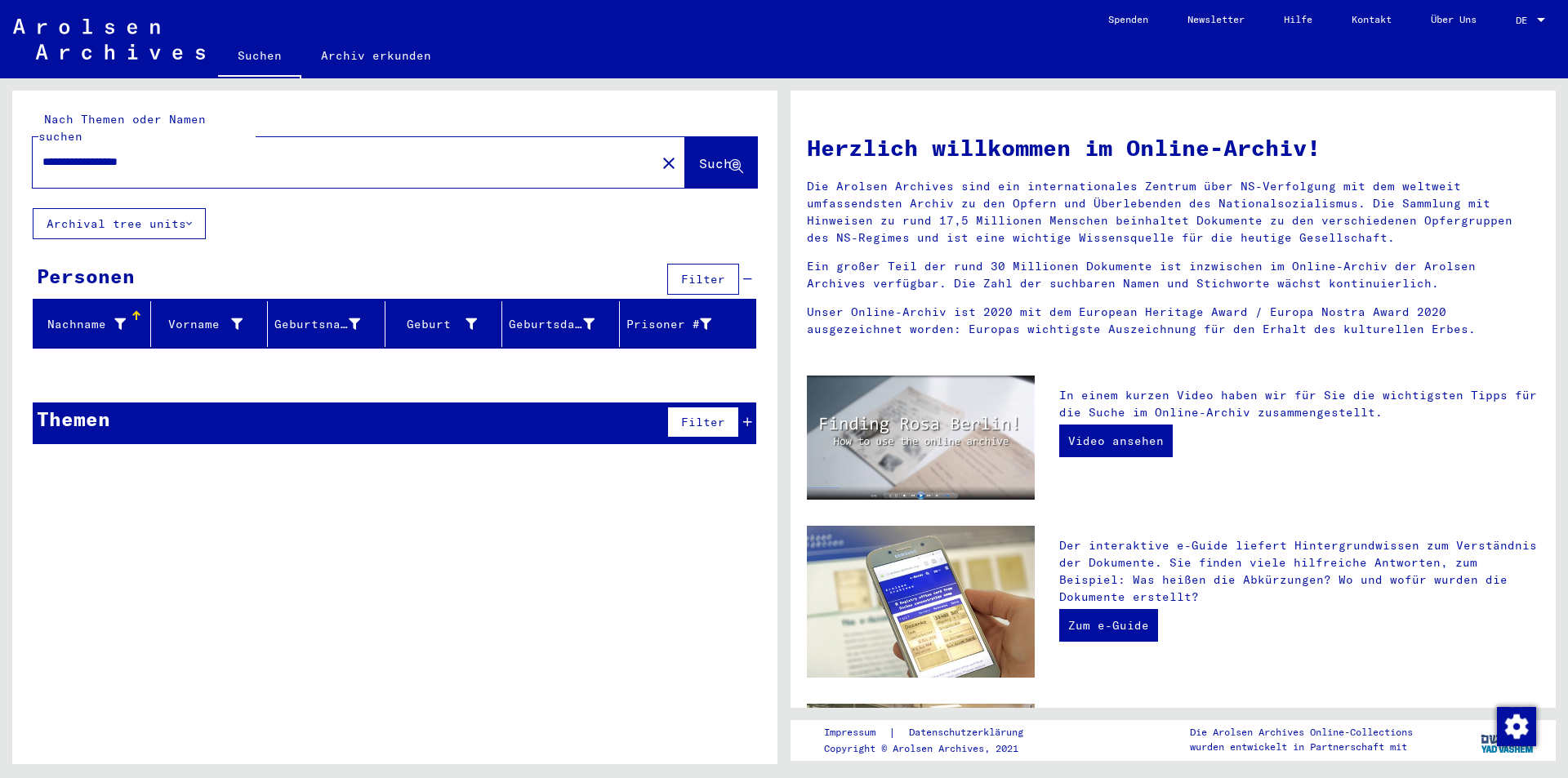
drag, startPoint x: 126, startPoint y: 146, endPoint x: 0, endPoint y: 74, distance: 145.1
click at [0, 118] on div "**********" at bounding box center [392, 421] width 784 height 686
type input "******"
click at [701, 156] on span "Suche" at bounding box center [719, 163] width 41 height 16
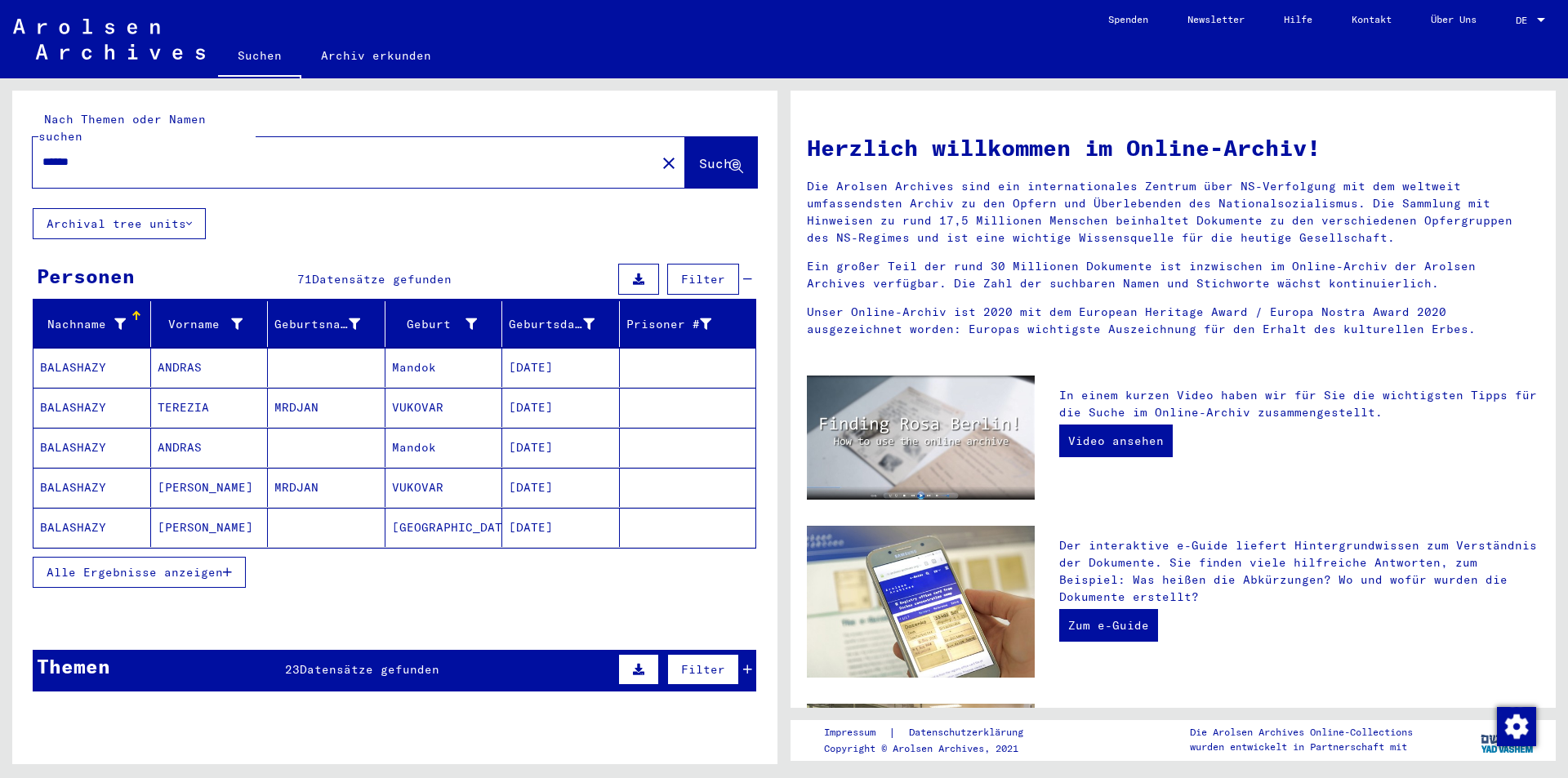
click at [229, 567] on icon "button" at bounding box center [227, 572] width 9 height 11
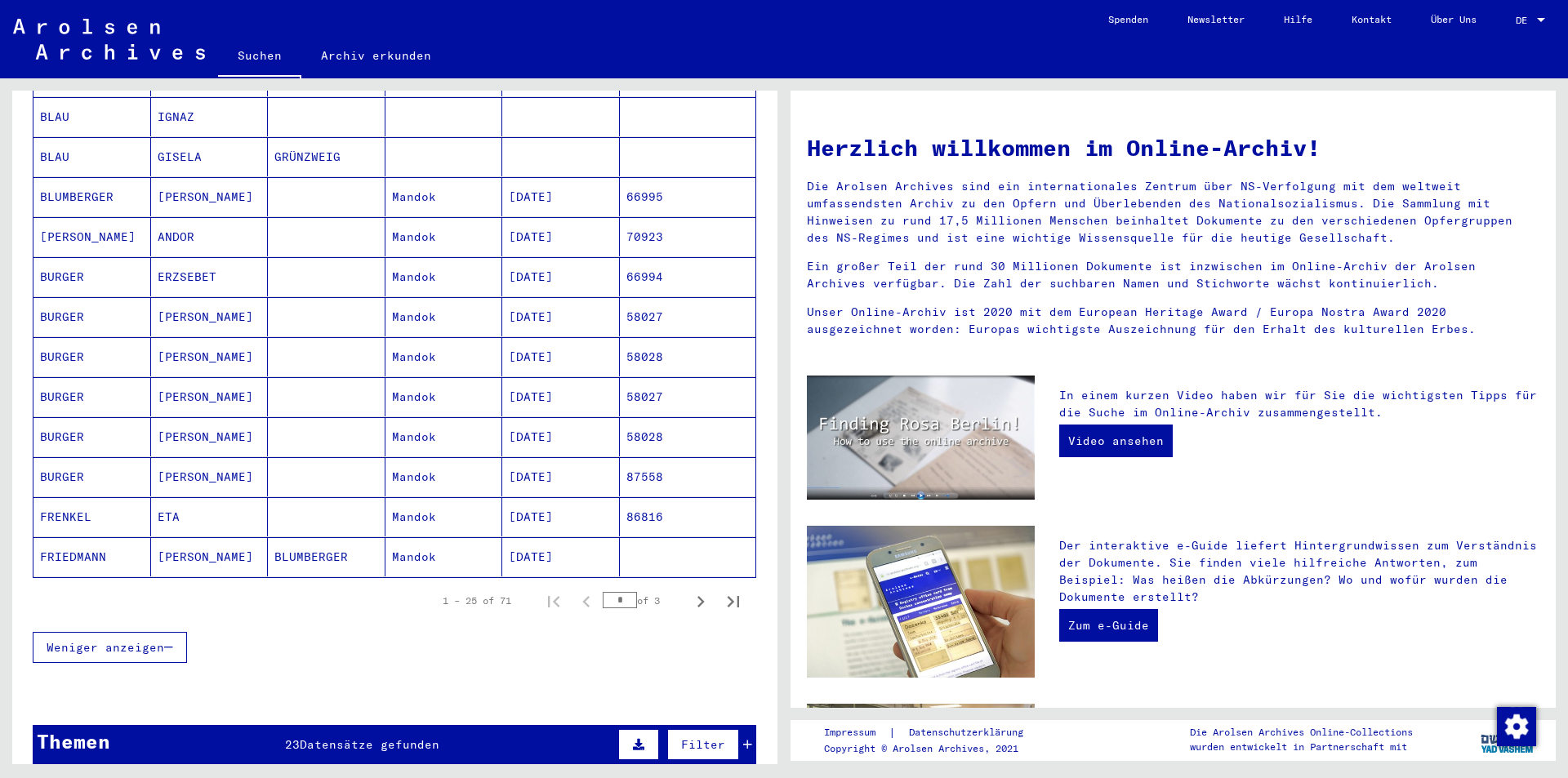
scroll to position [1062, 0]
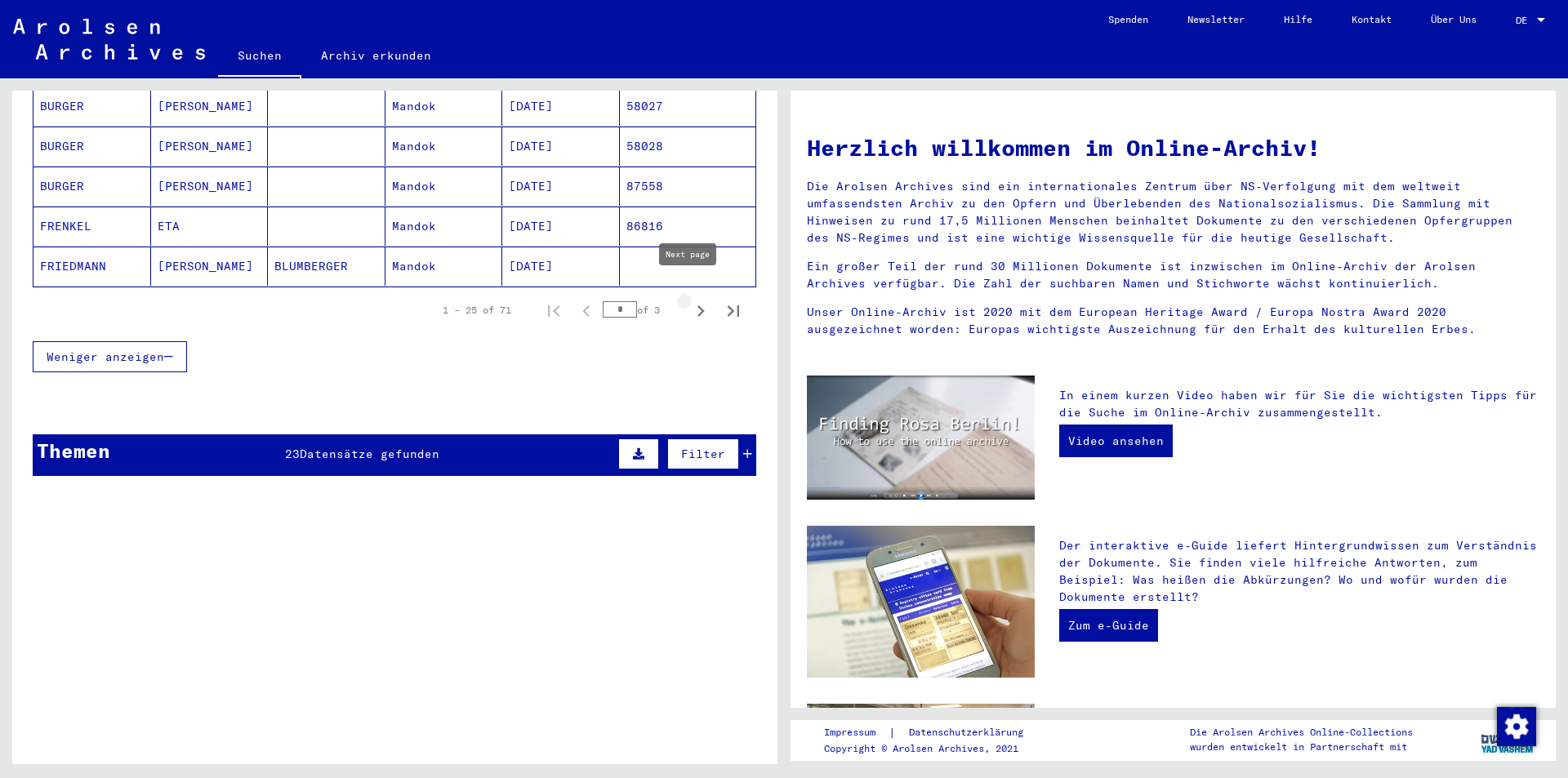
click at [690, 300] on icon "Next page" at bounding box center [701, 311] width 23 height 23
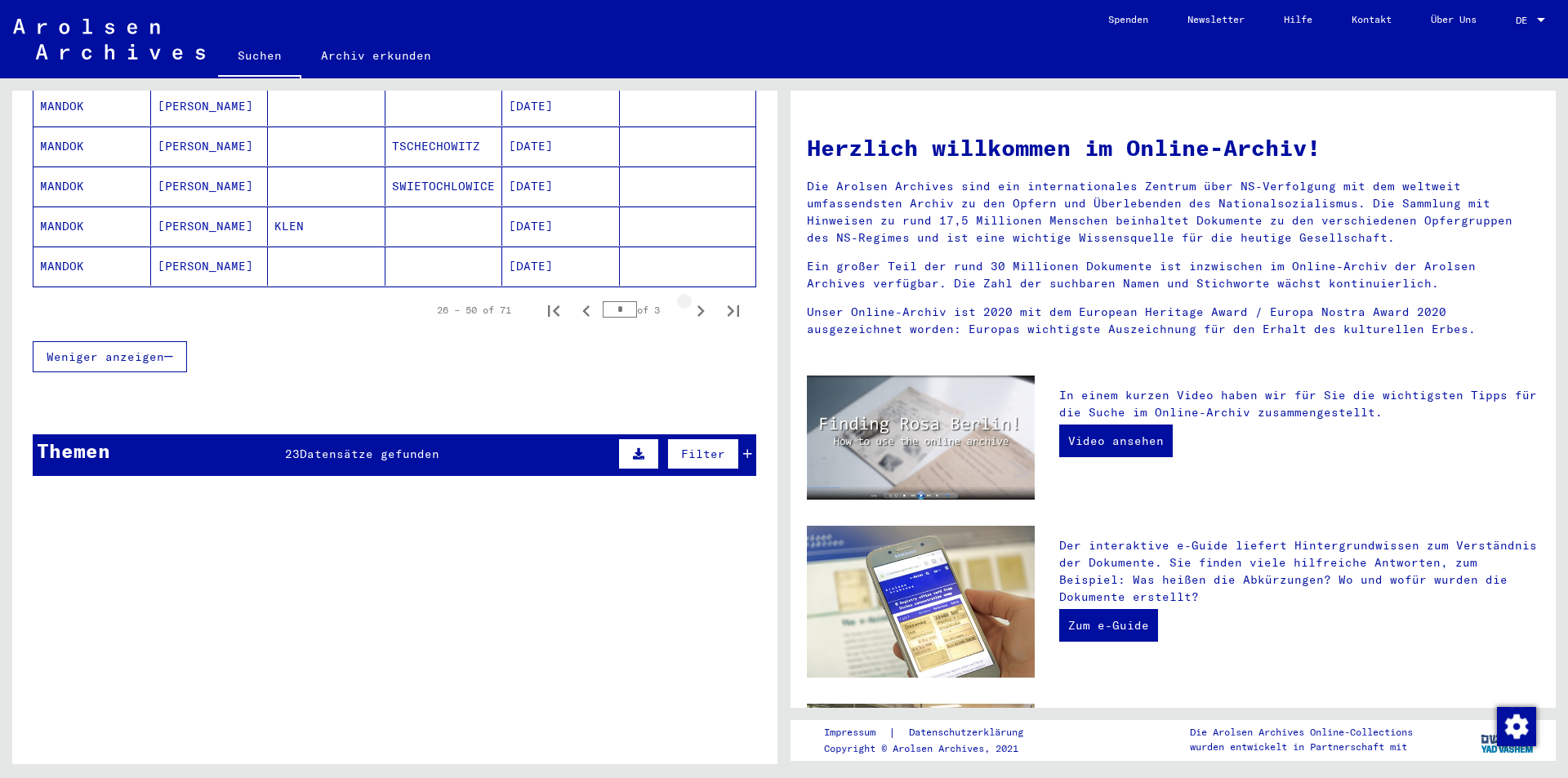
click at [690, 300] on icon "Next page" at bounding box center [701, 311] width 23 height 23
type input "*"
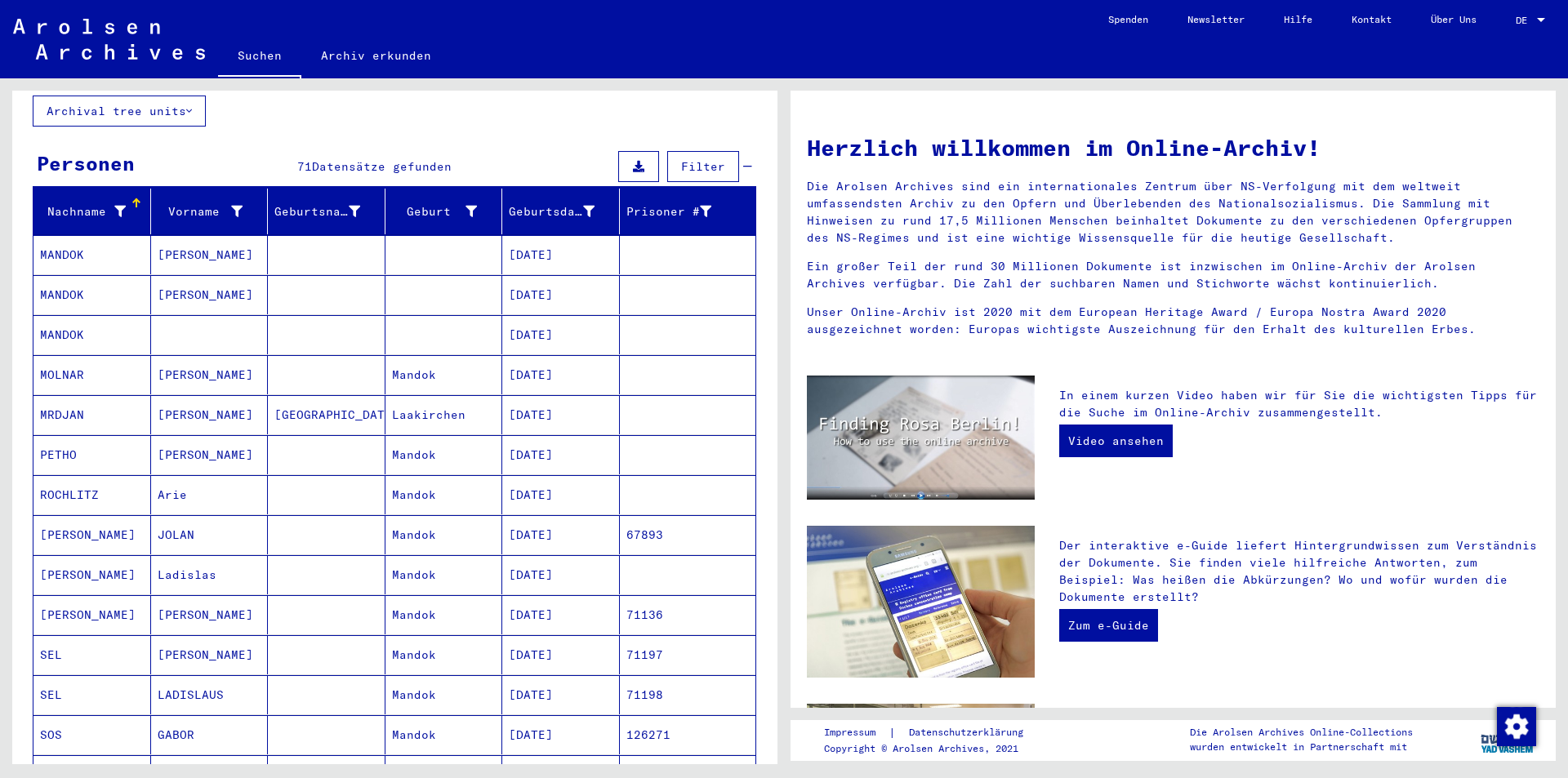
scroll to position [0, 0]
